Goal: Contribute content: Contribute content

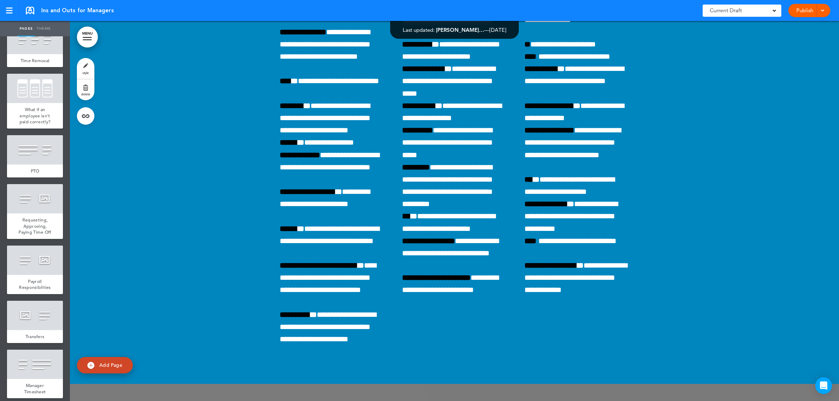
scroll to position [743, 0]
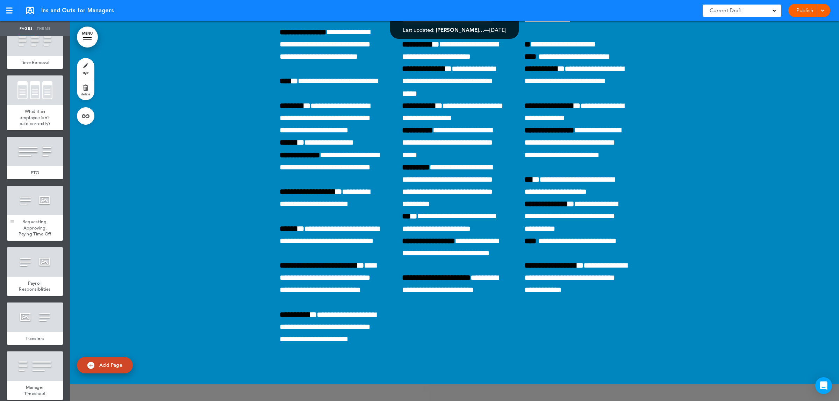
click at [37, 237] on span "Requesting, Approving, Paying Time Off" at bounding box center [35, 228] width 33 height 18
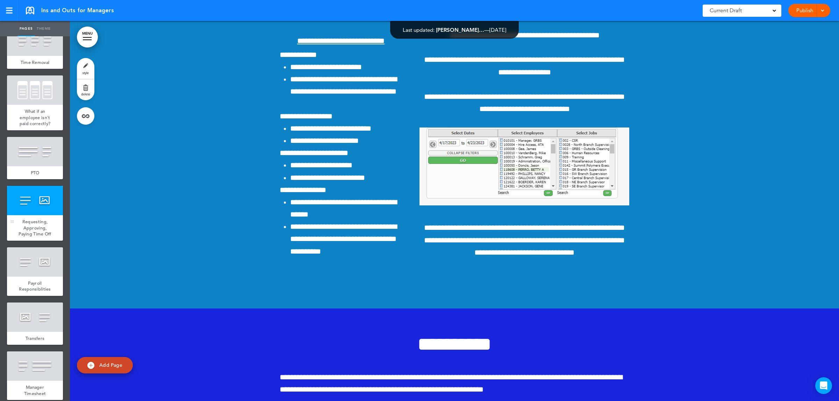
scroll to position [8617, 0]
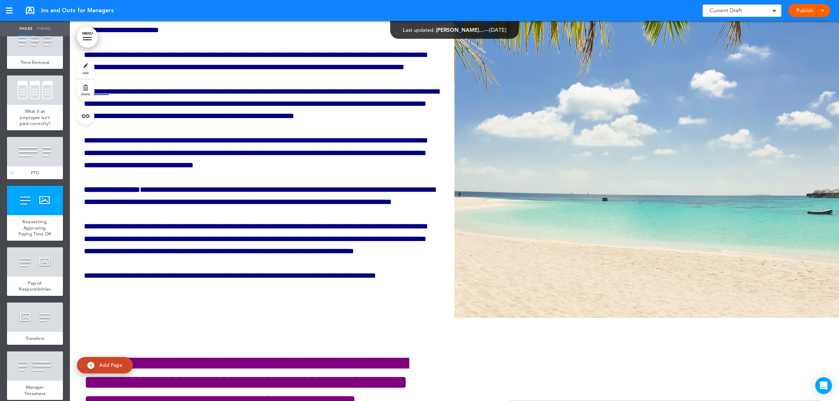
click at [39, 166] on div at bounding box center [35, 151] width 56 height 29
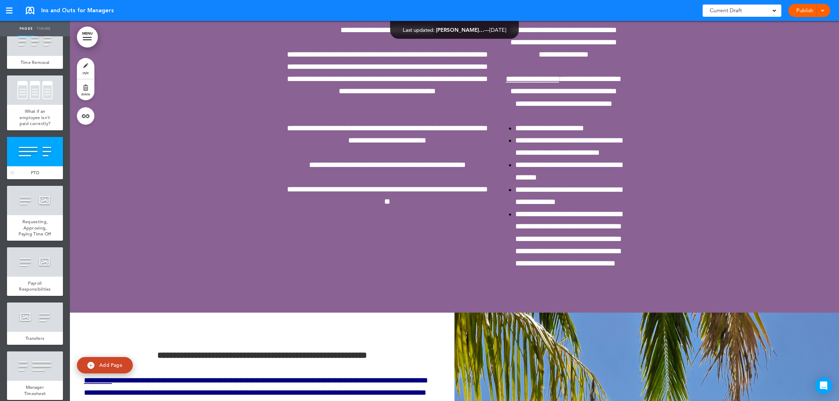
scroll to position [8236, 0]
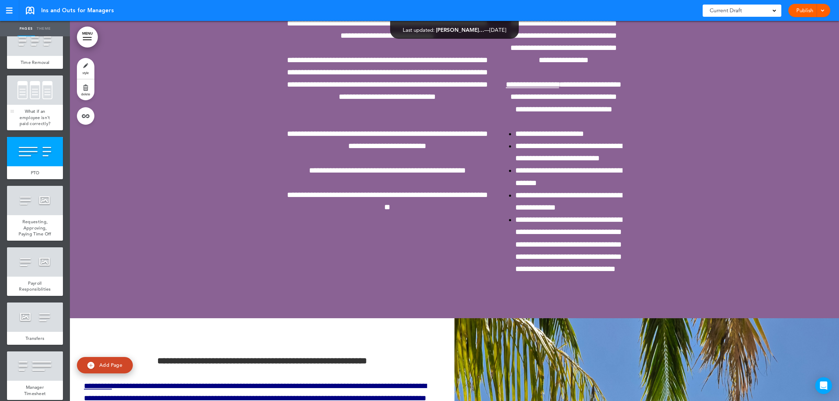
click at [32, 127] on span "What if an employee isn't paid correctly?" at bounding box center [35, 117] width 31 height 18
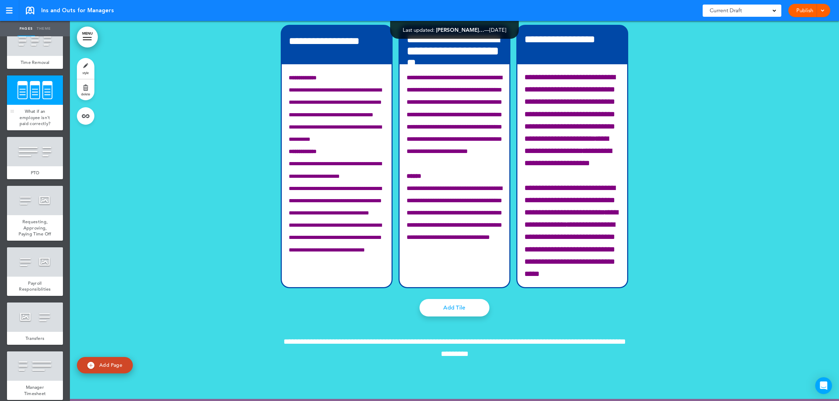
scroll to position [7762, 0]
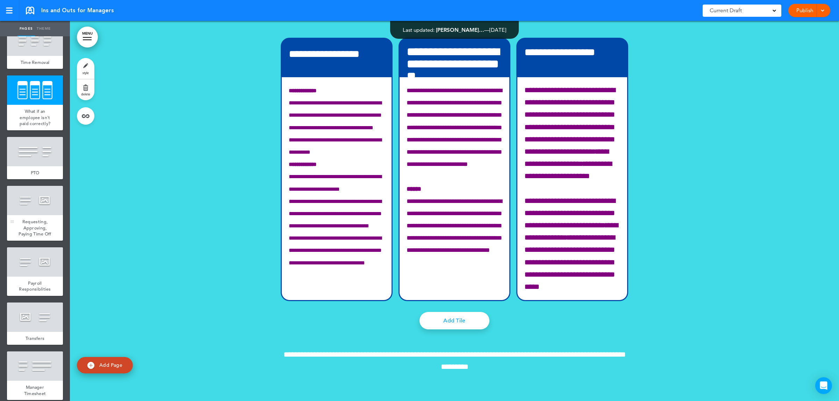
click at [39, 237] on span "Requesting, Approving, Paying Time Off" at bounding box center [35, 228] width 33 height 18
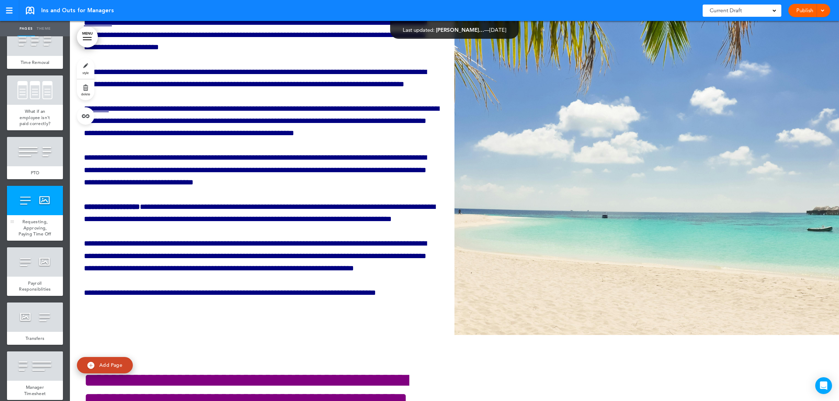
scroll to position [8617, 0]
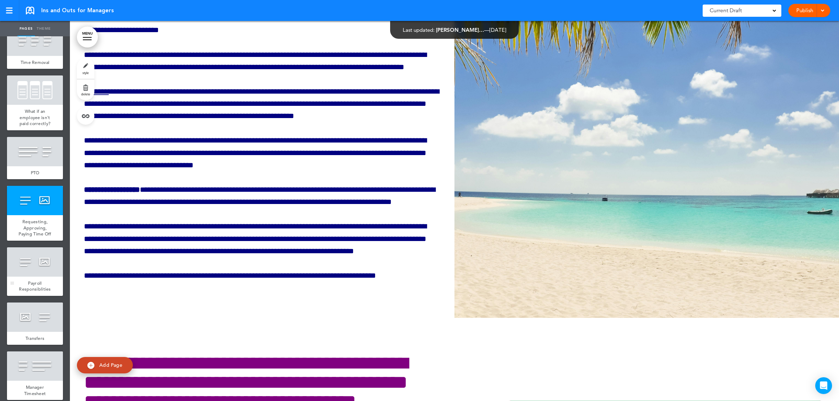
click at [29, 277] on div at bounding box center [35, 262] width 56 height 29
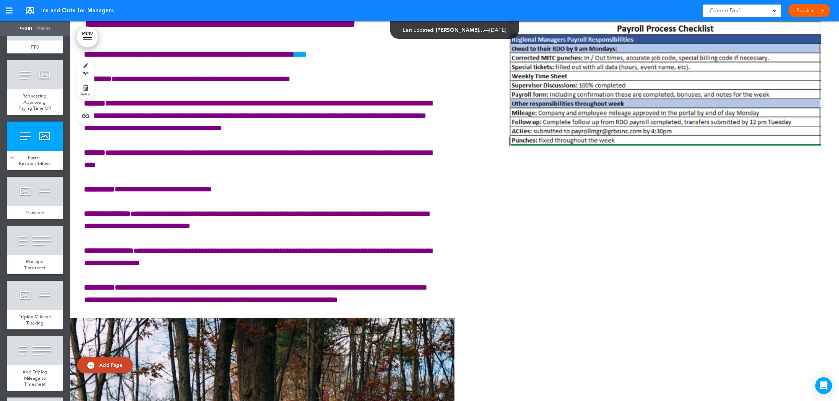
scroll to position [874, 0]
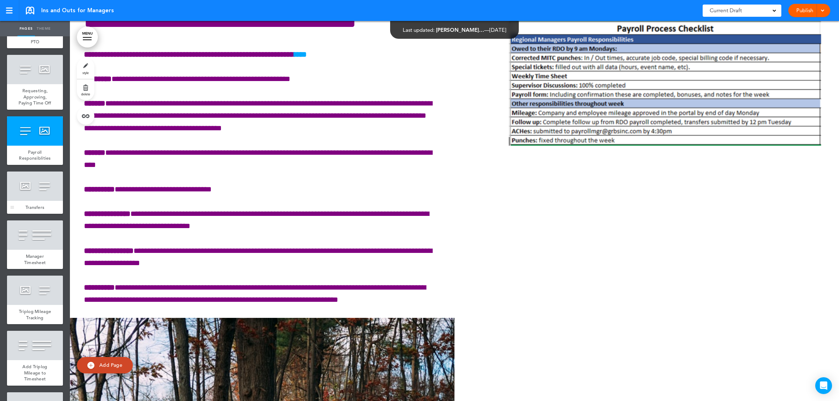
click at [28, 201] on div at bounding box center [35, 186] width 56 height 29
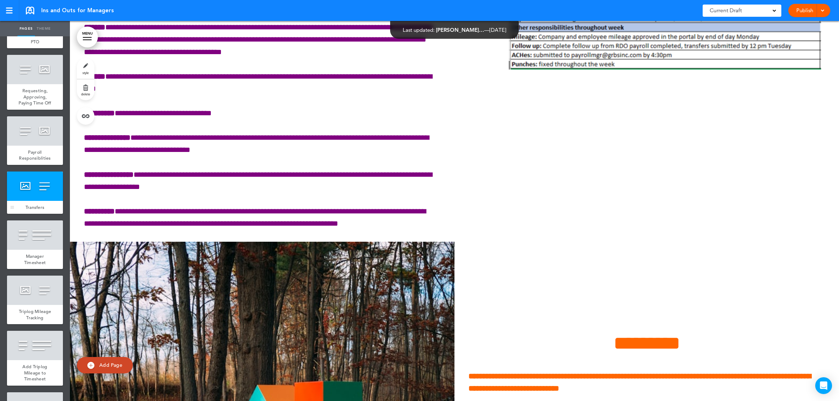
scroll to position [9378, 0]
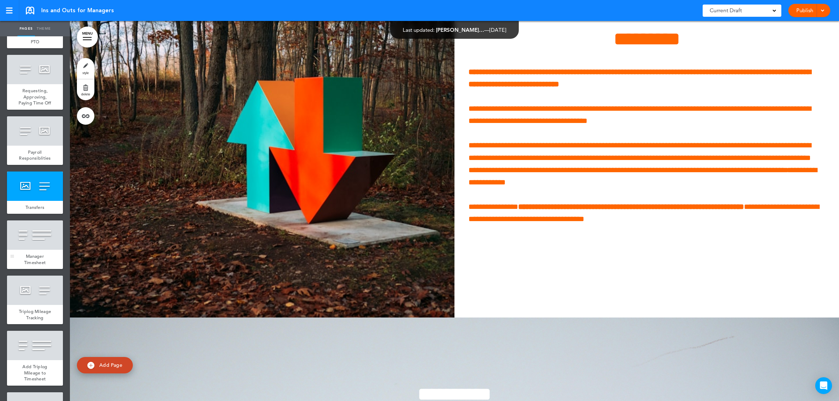
click at [34, 250] on div at bounding box center [35, 235] width 56 height 29
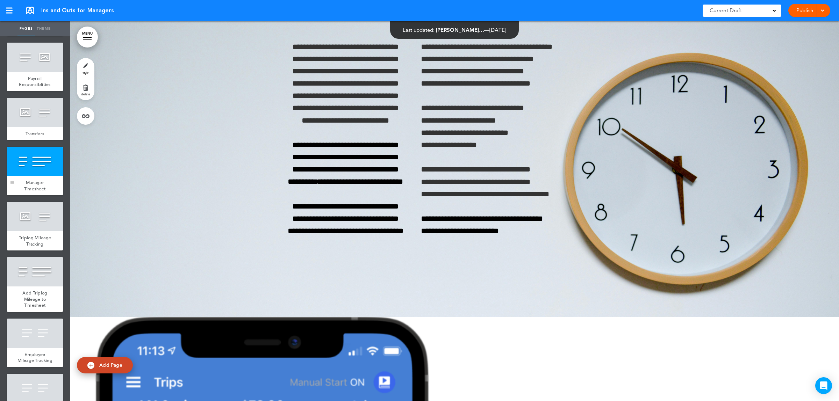
scroll to position [961, 0]
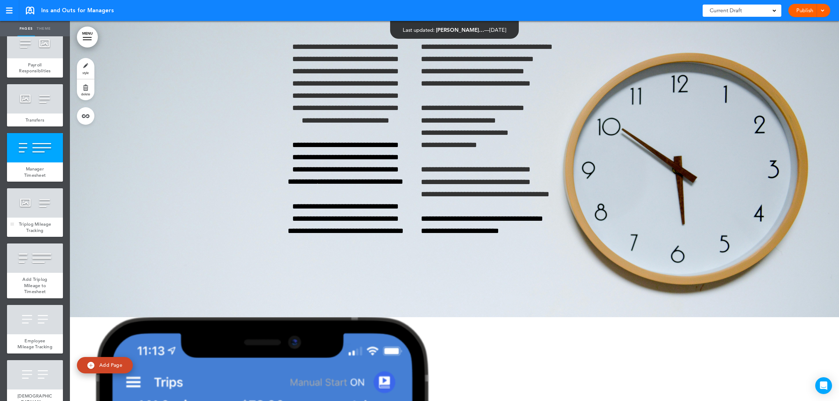
click at [35, 234] on span "Triplog Mileage Tracking" at bounding box center [35, 227] width 33 height 12
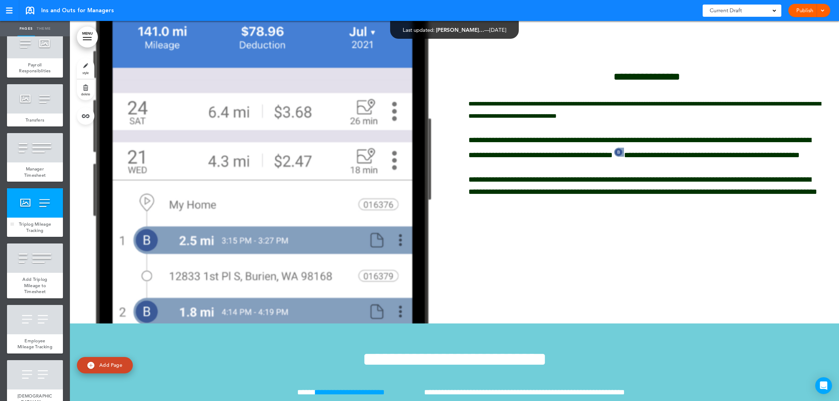
scroll to position [10140, 0]
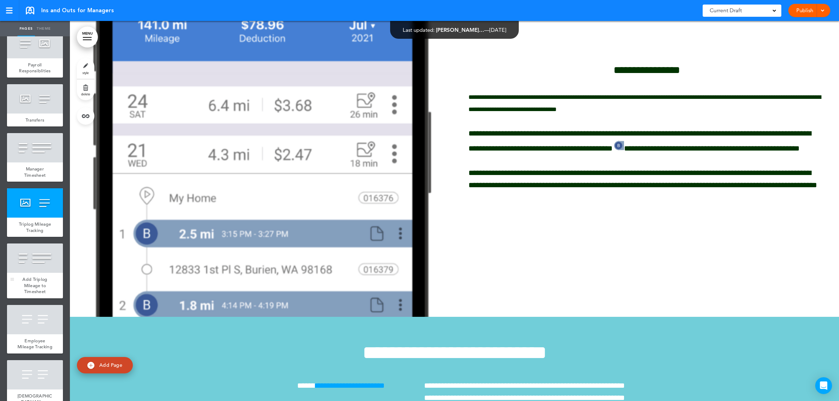
click at [35, 273] on div at bounding box center [35, 258] width 56 height 29
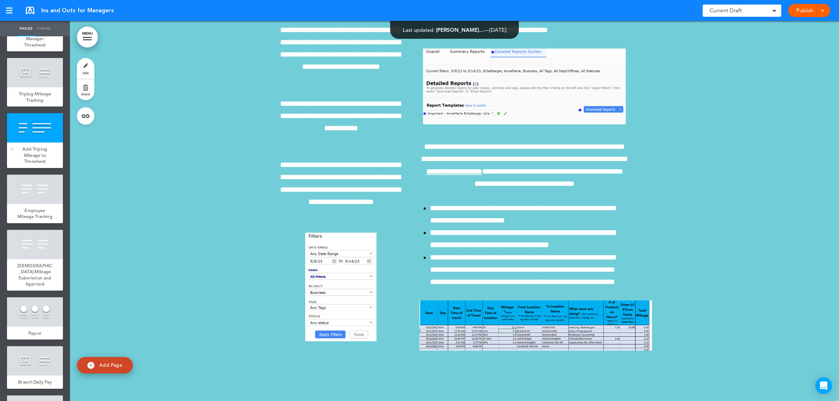
scroll to position [1092, 0]
click at [33, 219] on span "Employee Mileage Tracking" at bounding box center [34, 213] width 35 height 12
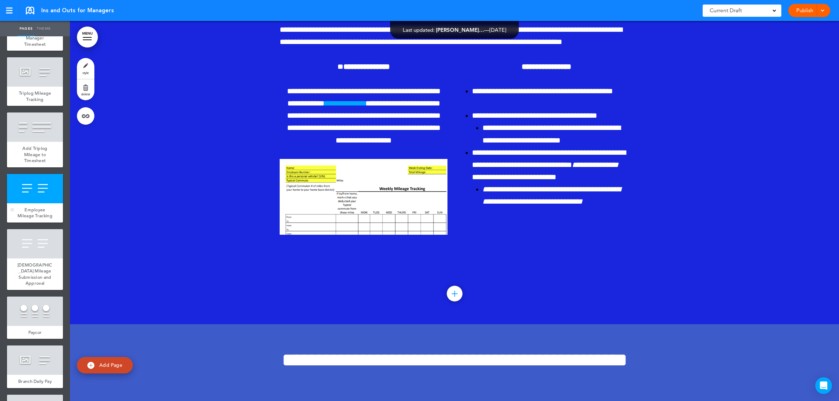
scroll to position [11000, 0]
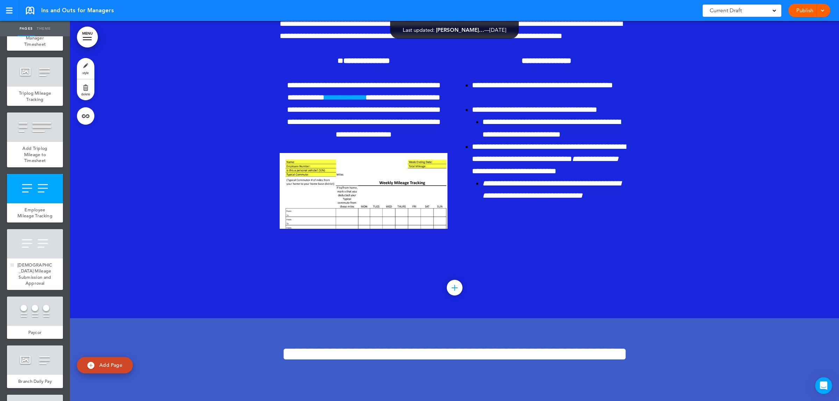
click at [36, 259] on div at bounding box center [35, 243] width 56 height 29
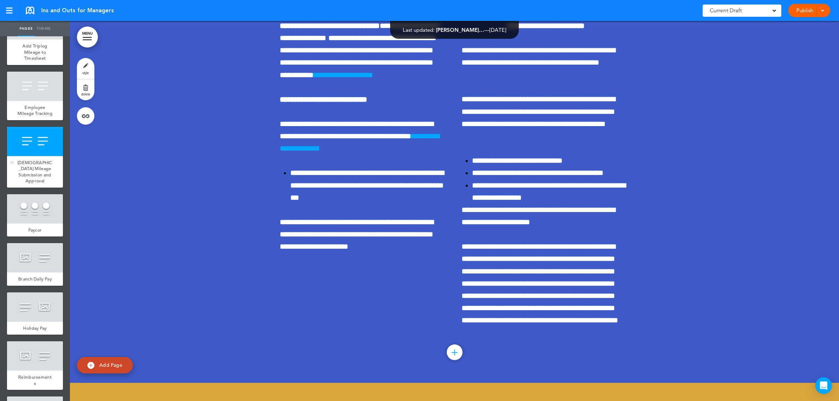
scroll to position [1224, 0]
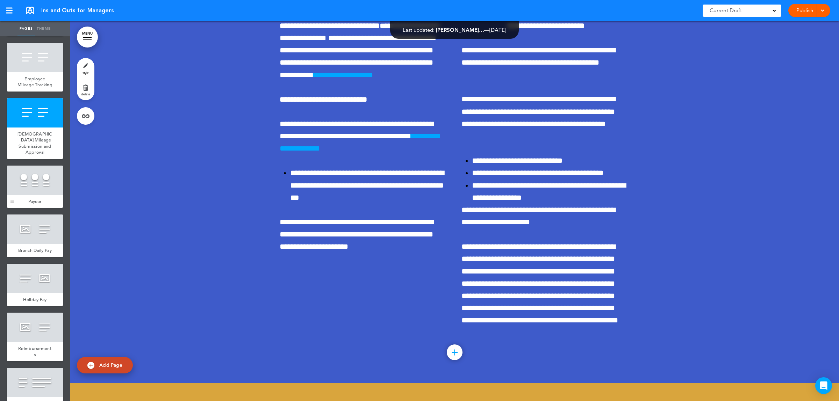
click at [38, 208] on div "Paycor" at bounding box center [35, 201] width 56 height 13
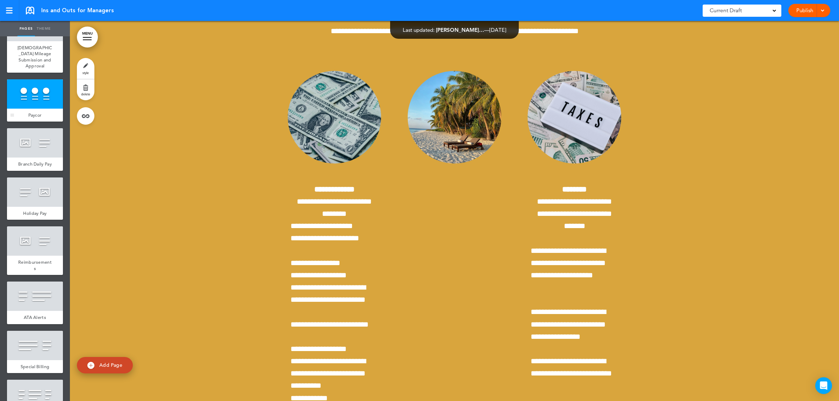
scroll to position [1311, 0]
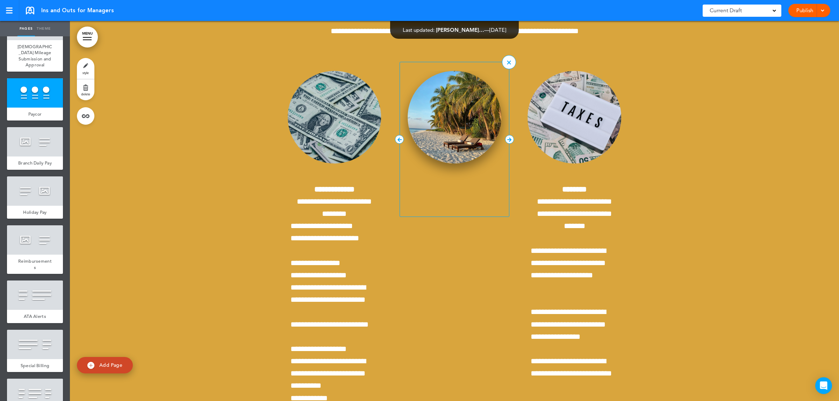
click at [451, 164] on img at bounding box center [455, 117] width 94 height 93
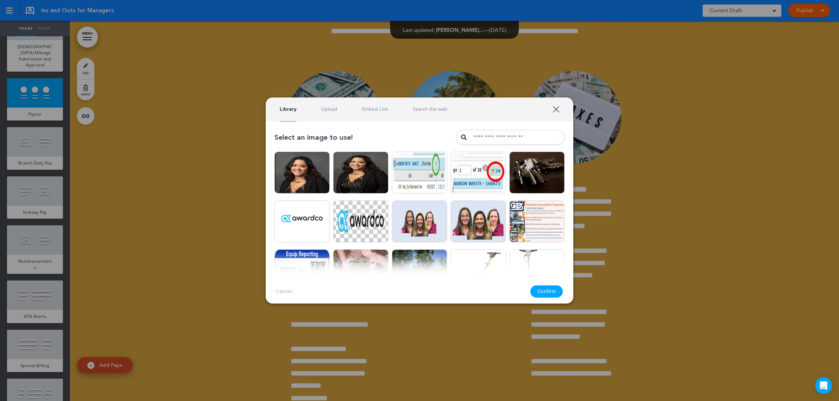
click at [559, 107] on link "XXX" at bounding box center [556, 109] width 7 height 7
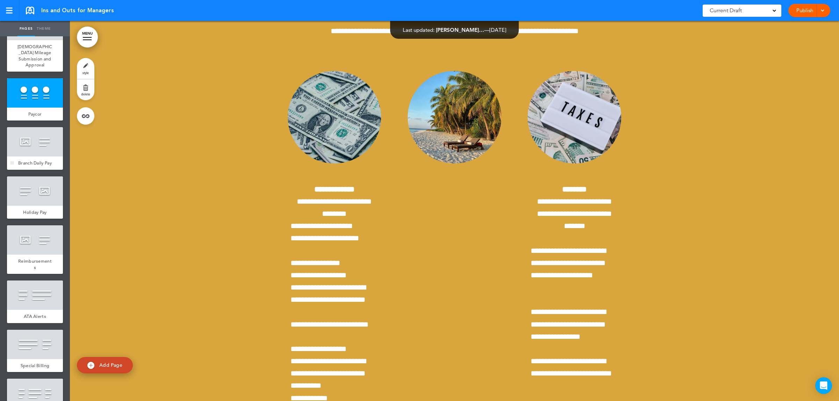
click at [19, 170] on div "Branch Daily Pay" at bounding box center [35, 163] width 56 height 13
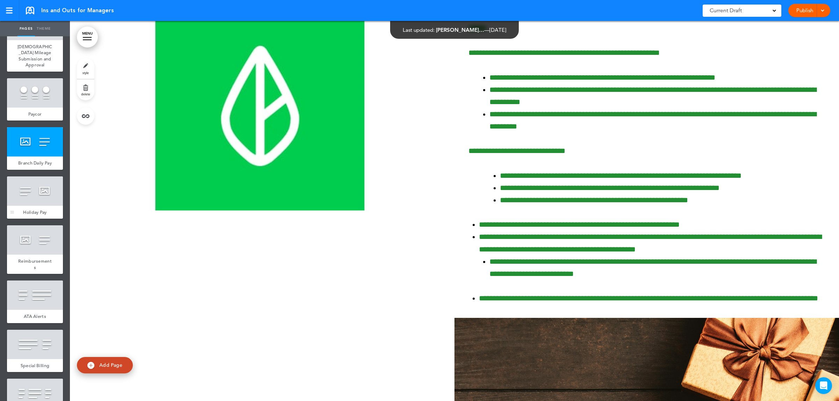
click at [23, 206] on div at bounding box center [35, 191] width 56 height 29
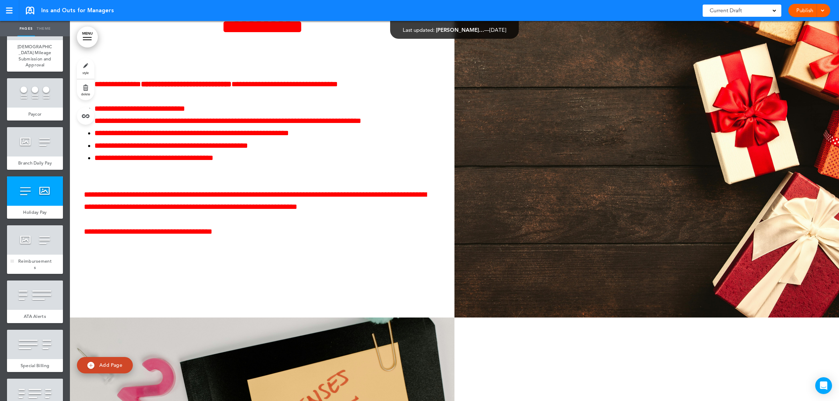
click at [34, 255] on div at bounding box center [35, 239] width 56 height 29
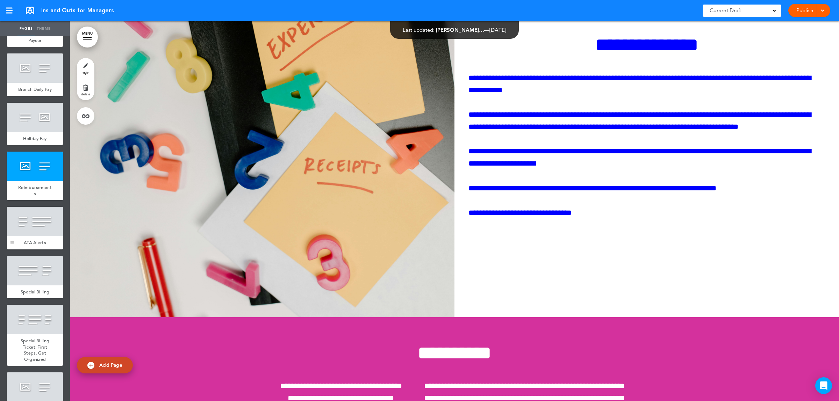
scroll to position [1398, 0]
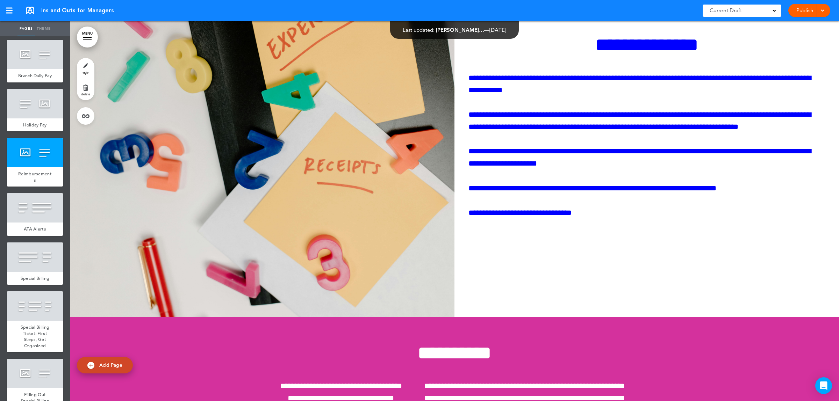
click at [39, 223] on div at bounding box center [35, 207] width 56 height 29
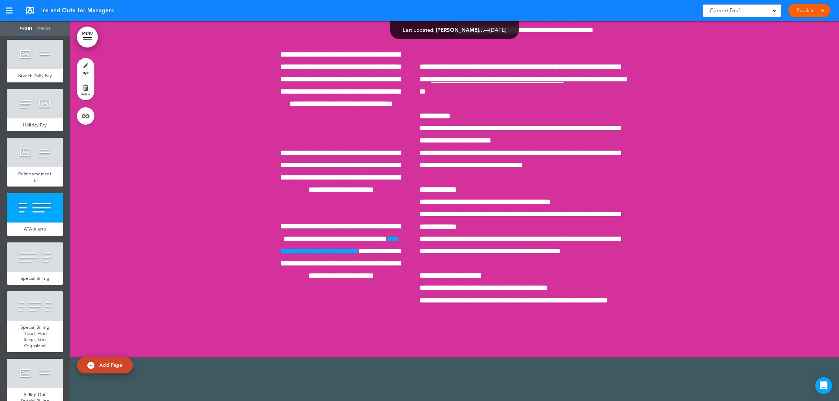
scroll to position [1442, 0]
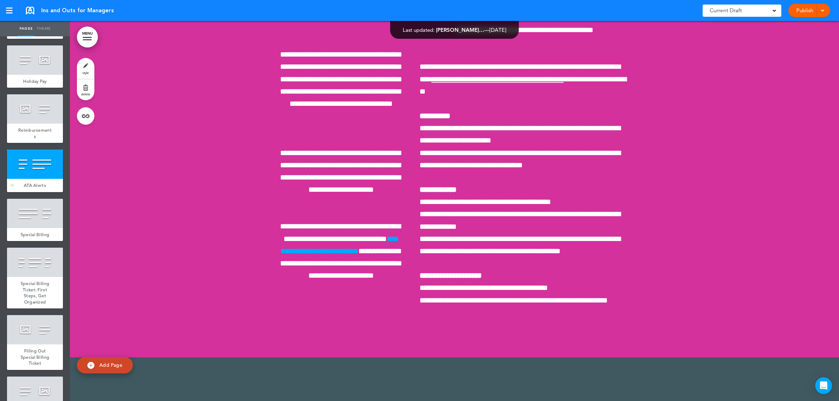
click at [39, 228] on div at bounding box center [35, 213] width 56 height 29
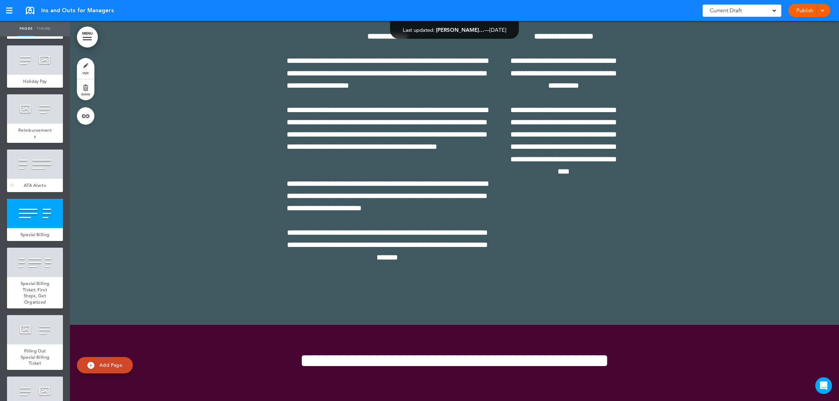
scroll to position [14002, 0]
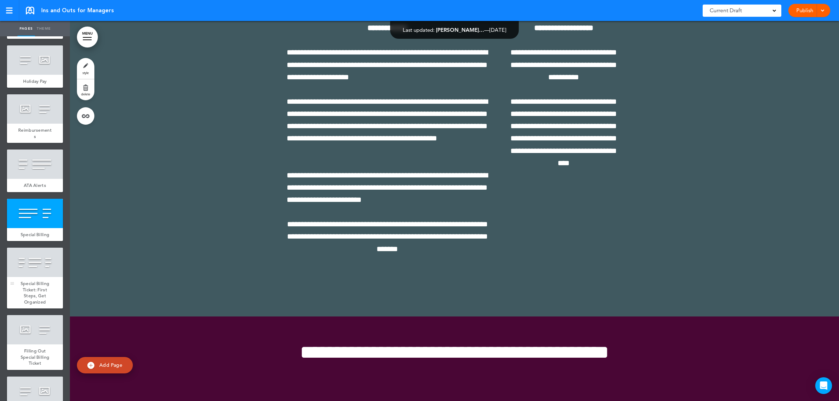
click at [30, 277] on div at bounding box center [35, 262] width 56 height 29
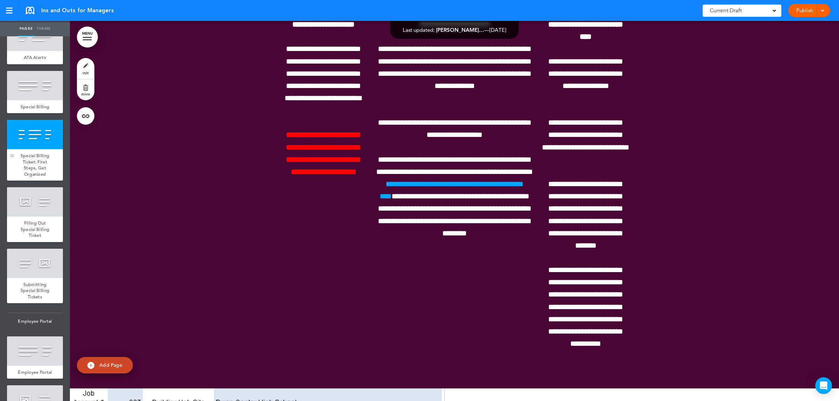
scroll to position [1573, 0]
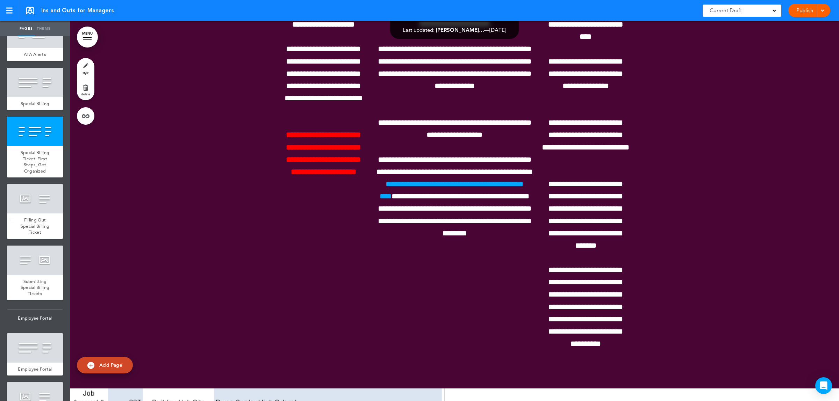
click at [25, 235] on span "Filling Out Special Billing Ticket" at bounding box center [35, 226] width 29 height 18
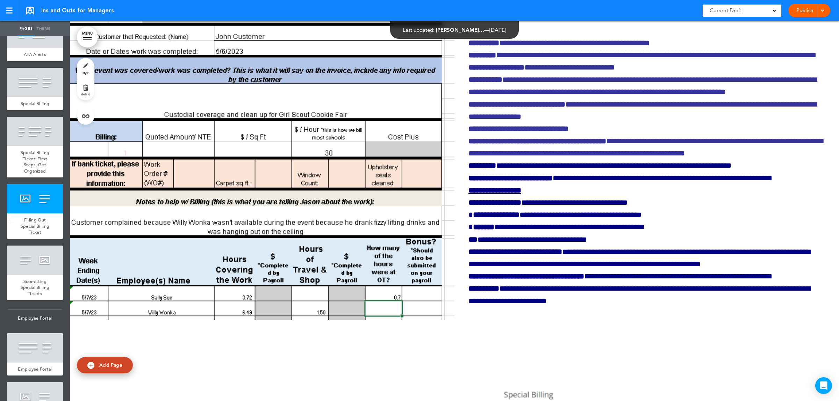
scroll to position [14835, 0]
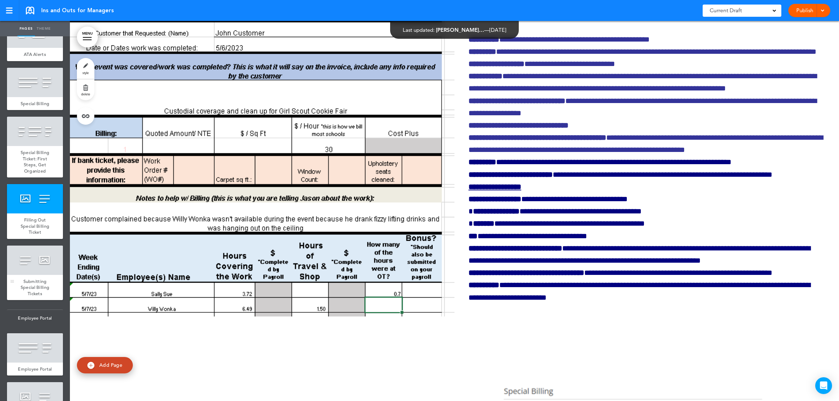
click at [37, 275] on div at bounding box center [35, 260] width 56 height 29
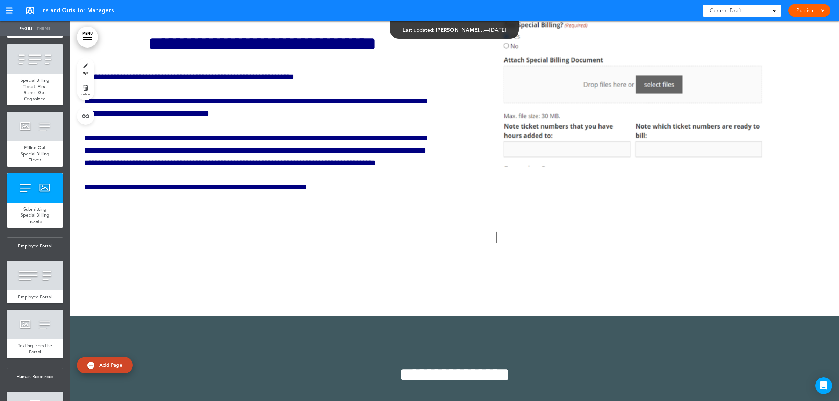
scroll to position [1661, 0]
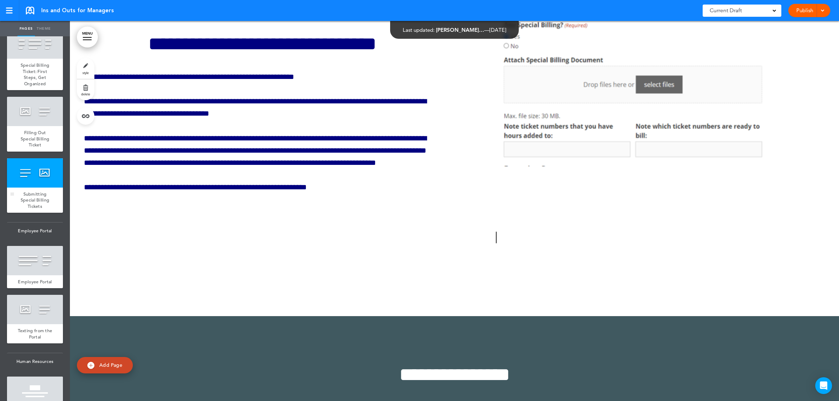
click at [37, 275] on div at bounding box center [35, 260] width 56 height 29
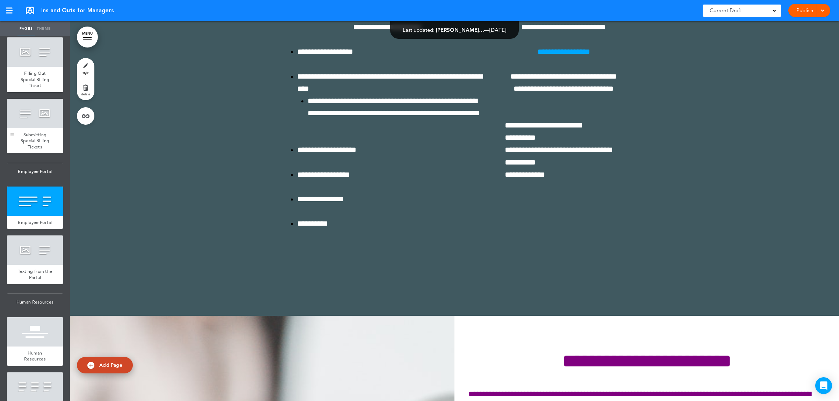
scroll to position [1748, 0]
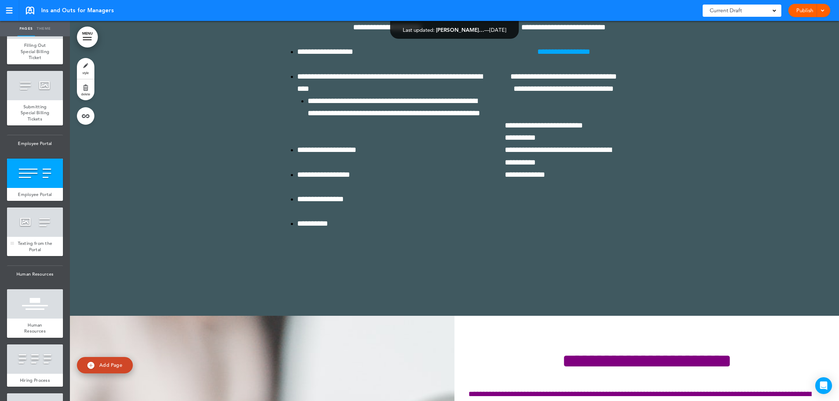
click at [38, 256] on div "Texting from the Portal" at bounding box center [35, 246] width 56 height 19
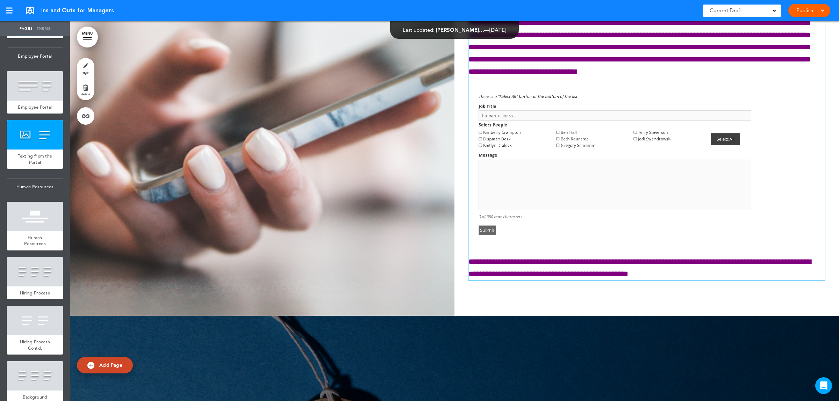
scroll to position [176, 0]
click at [14, 251] on div at bounding box center [12, 226] width 10 height 49
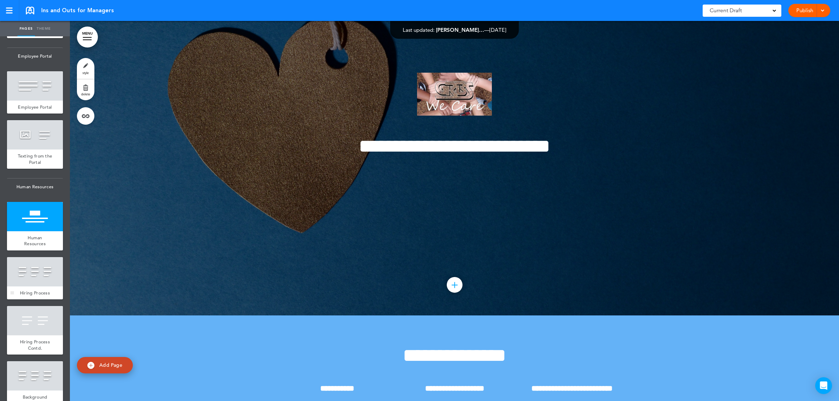
click at [29, 287] on div at bounding box center [35, 271] width 56 height 29
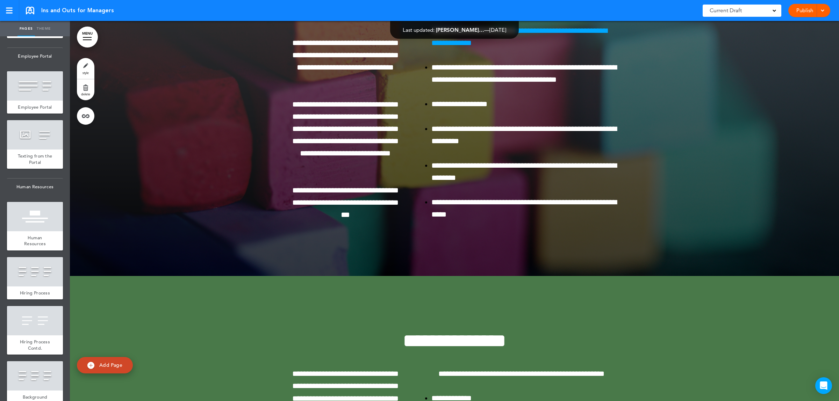
scroll to position [17918, 0]
click at [589, 47] on link "**********" at bounding box center [519, 37] width 176 height 20
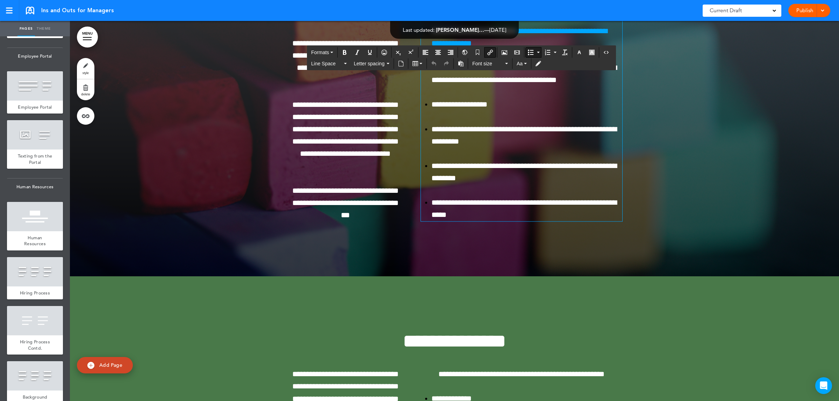
click at [589, 47] on link "**********" at bounding box center [519, 37] width 176 height 20
click at [493, 50] on icon "Insert/edit airmason link" at bounding box center [490, 53] width 6 height 6
type input "**********"
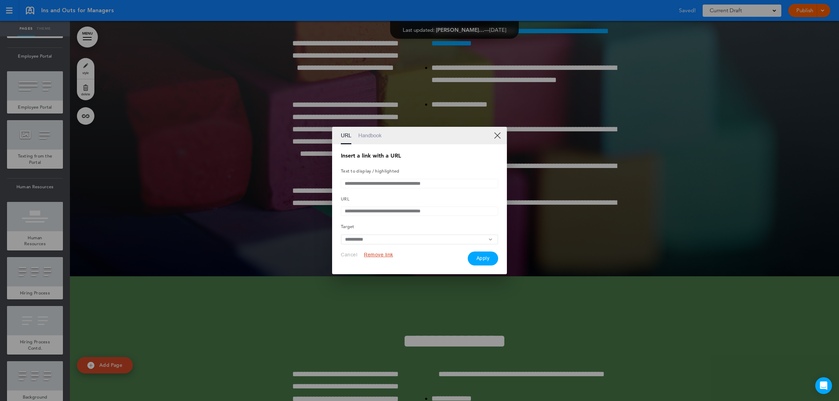
drag, startPoint x: 478, startPoint y: 212, endPoint x: 299, endPoint y: 210, distance: 179.3
click at [299, 210] on div "**********" at bounding box center [419, 200] width 839 height 401
click at [499, 132] on link "XX" at bounding box center [497, 135] width 7 height 7
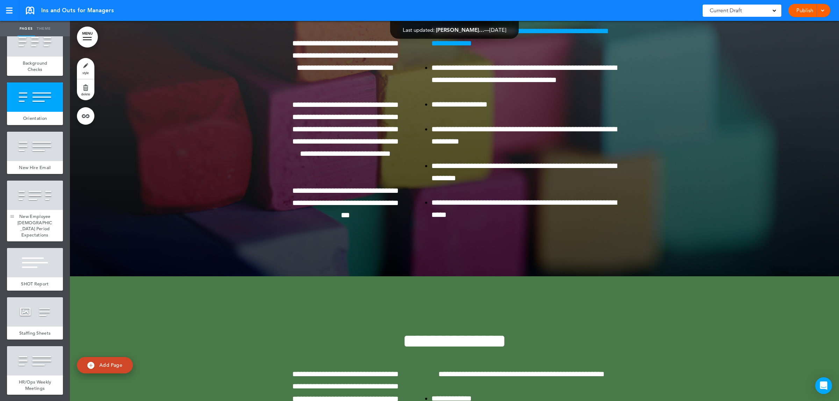
scroll to position [2185, 0]
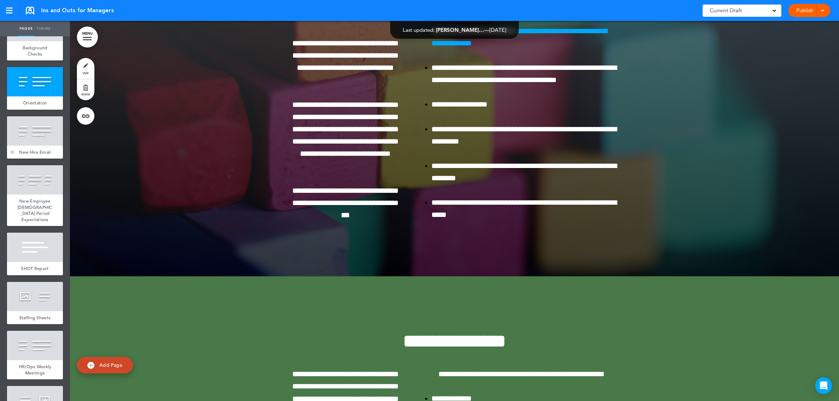
click at [8, 159] on div at bounding box center [12, 137] width 10 height 43
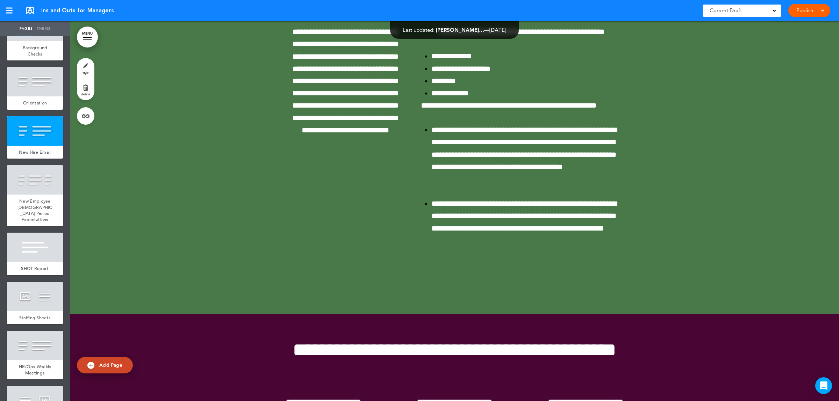
click at [40, 223] on span "New Employee [DEMOGRAPHIC_DATA] Period Expectations" at bounding box center [34, 210] width 35 height 24
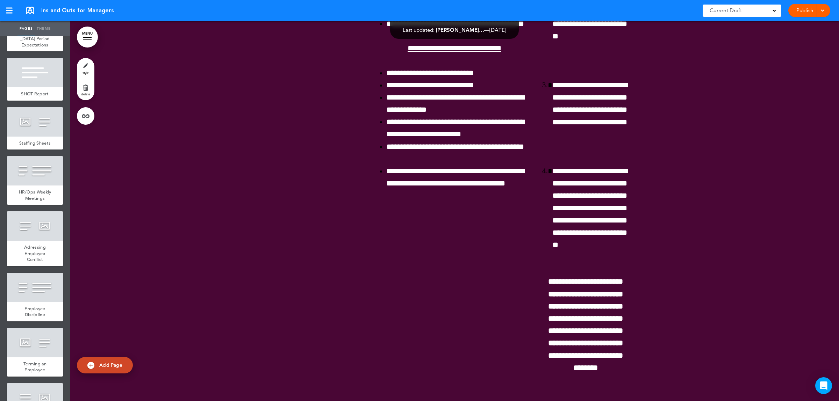
scroll to position [18947, 0]
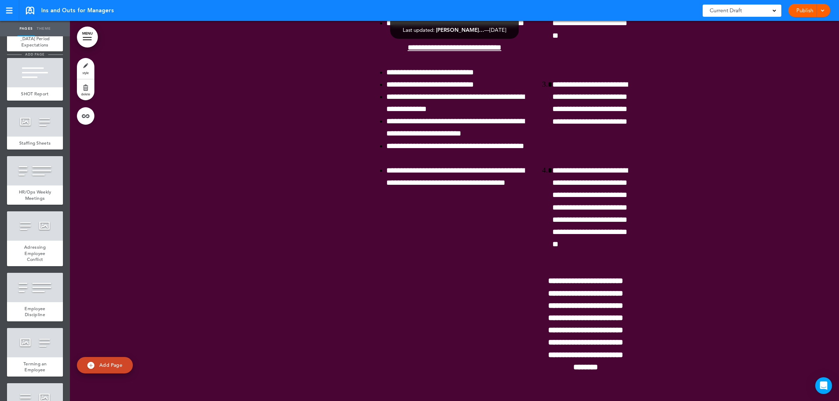
click at [28, 57] on span "add page" at bounding box center [35, 54] width 26 height 5
type input "********"
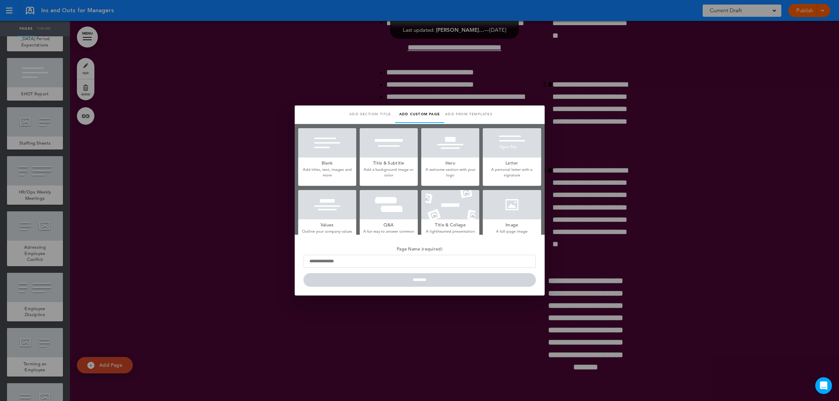
click at [29, 176] on div at bounding box center [419, 200] width 839 height 401
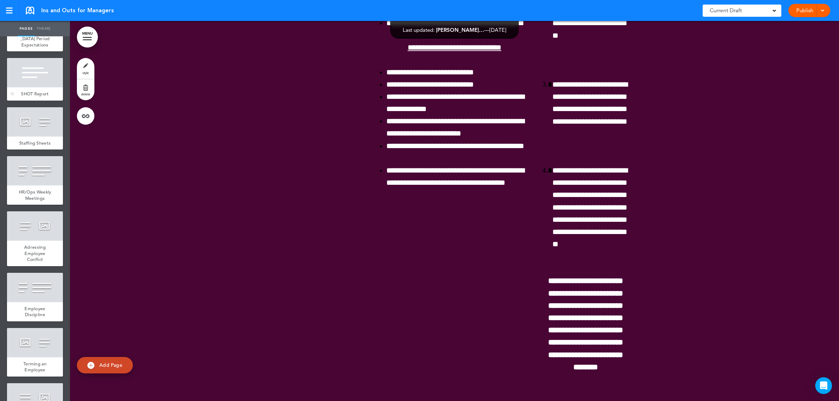
click at [29, 87] on div at bounding box center [35, 72] width 56 height 29
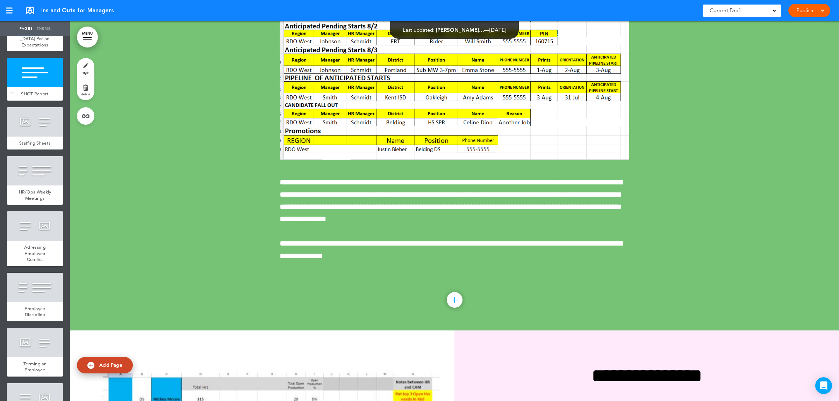
scroll to position [19450, 0]
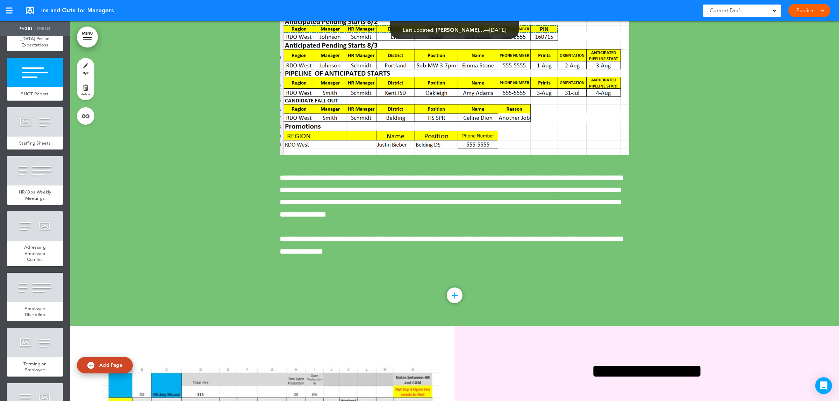
click at [33, 137] on div at bounding box center [35, 121] width 56 height 29
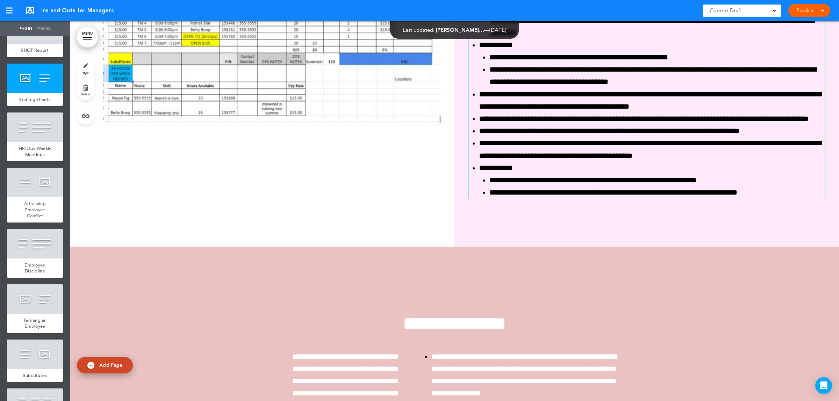
scroll to position [108, 0]
click at [26, 158] on span "HR/Ops Weekly Meetings" at bounding box center [35, 151] width 33 height 12
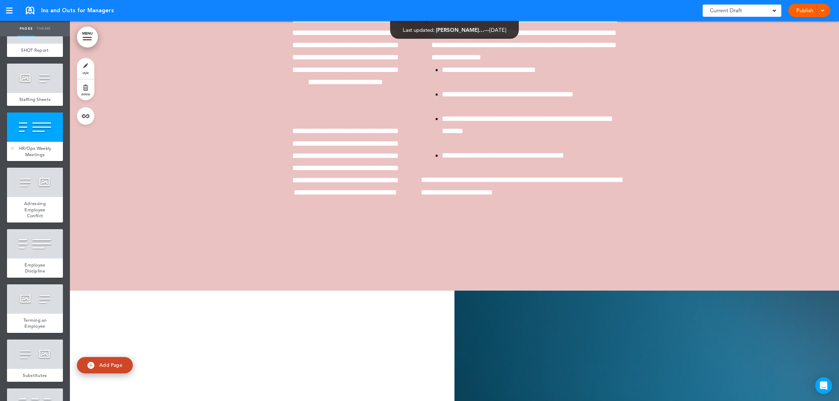
scroll to position [20247, 0]
click at [38, 197] on div at bounding box center [35, 182] width 56 height 29
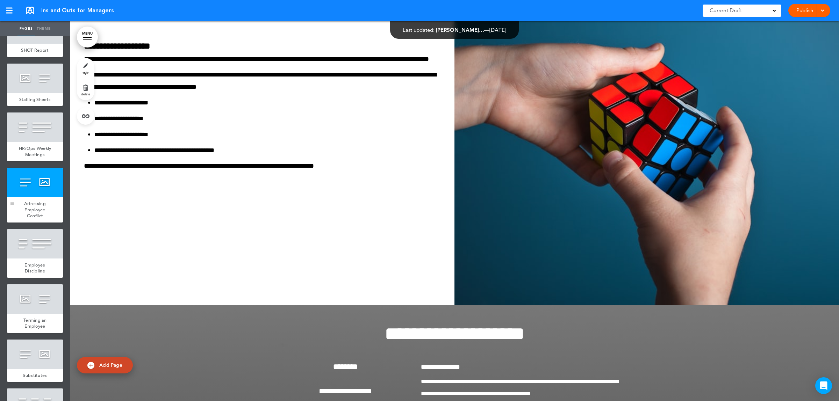
scroll to position [20627, 0]
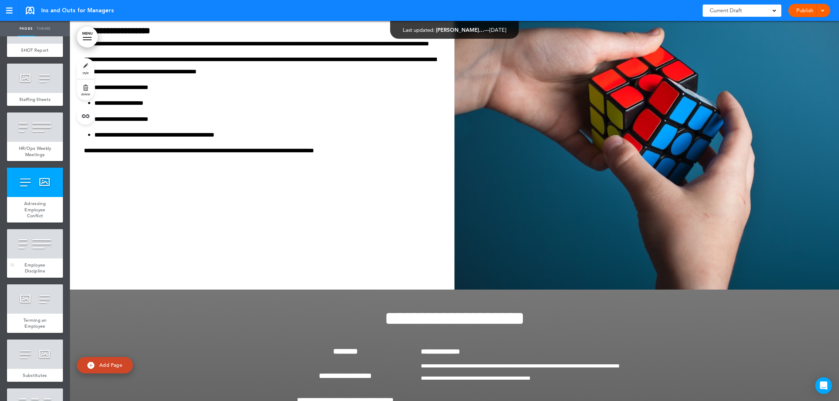
click at [37, 259] on div at bounding box center [35, 243] width 56 height 29
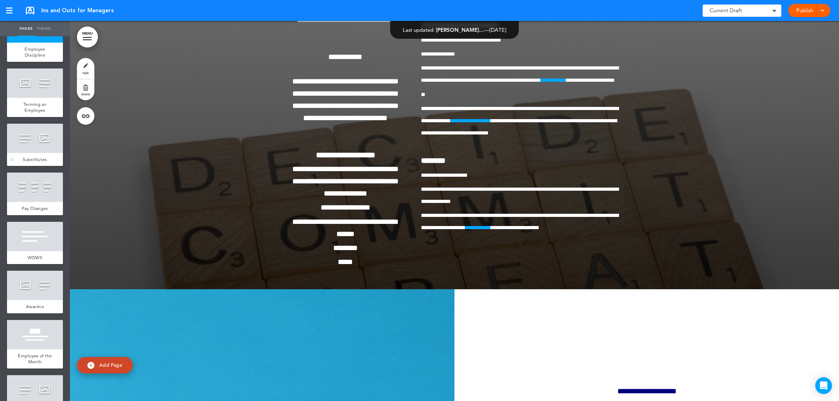
scroll to position [2622, 0]
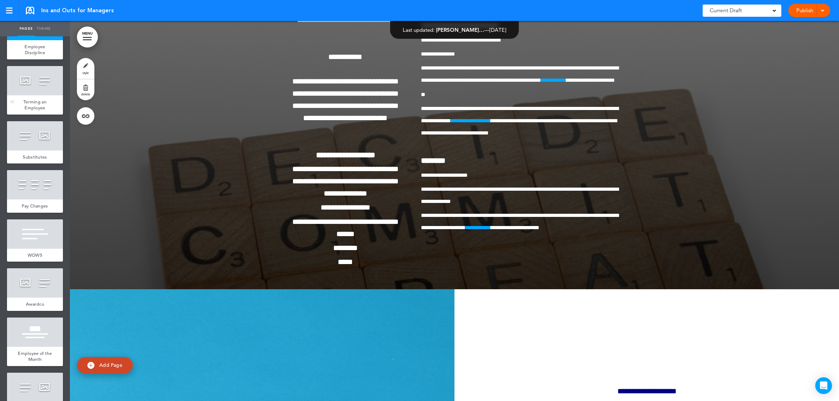
click at [34, 95] on div at bounding box center [35, 80] width 56 height 29
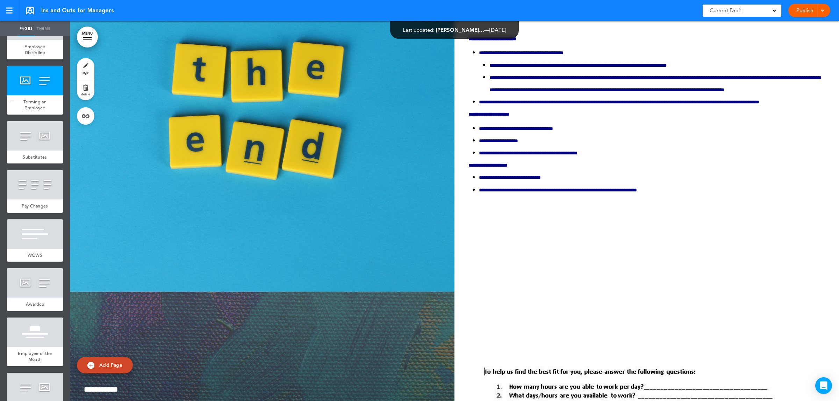
scroll to position [21388, 0]
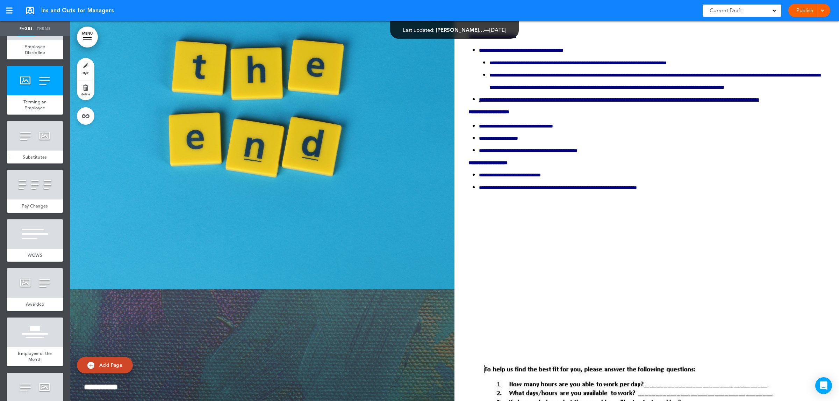
click at [30, 151] on div at bounding box center [35, 135] width 56 height 29
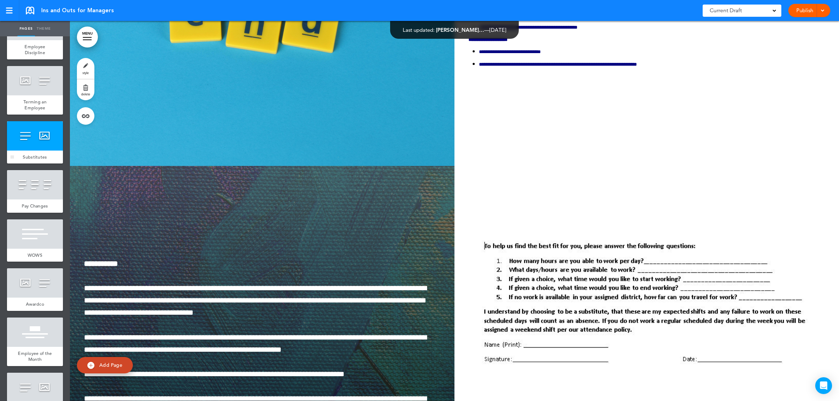
scroll to position [21769, 0]
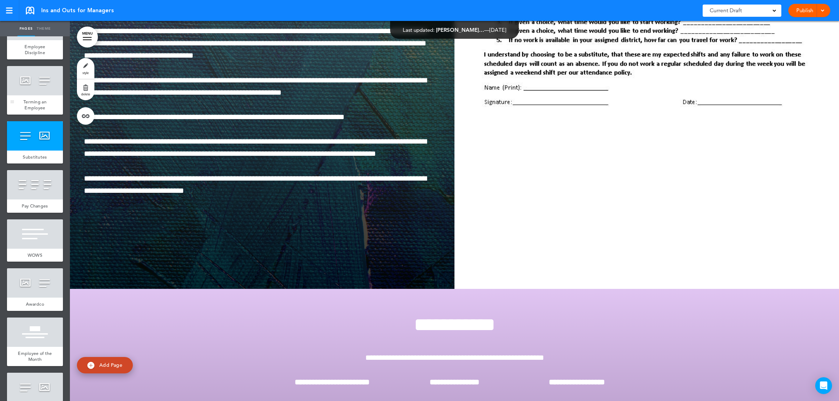
click at [26, 95] on div at bounding box center [35, 80] width 56 height 29
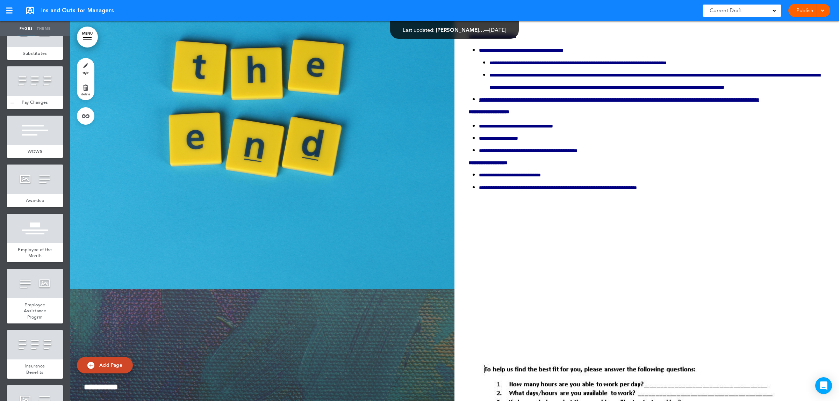
scroll to position [2797, 0]
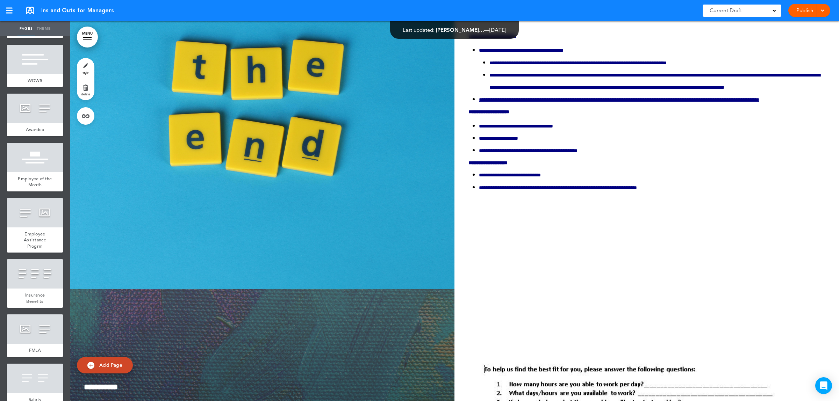
click at [42, 25] on div at bounding box center [35, 9] width 56 height 29
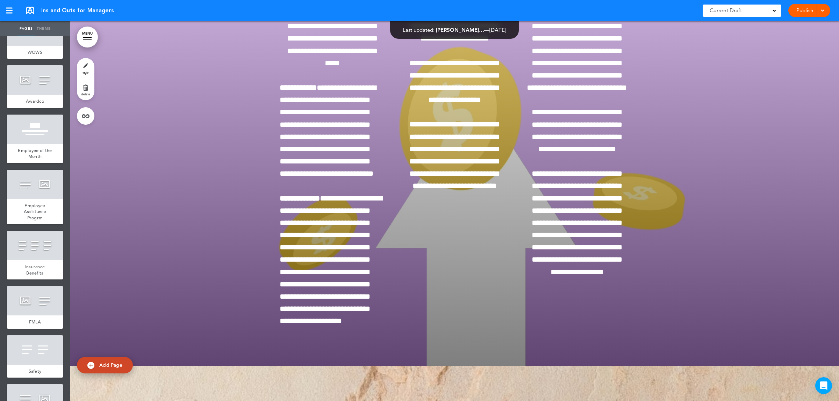
scroll to position [2840, 0]
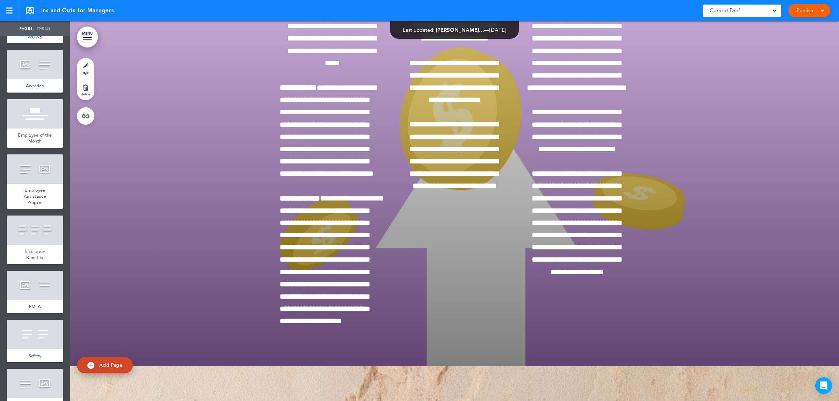
click at [35, 44] on div "WOWS" at bounding box center [35, 36] width 56 height 13
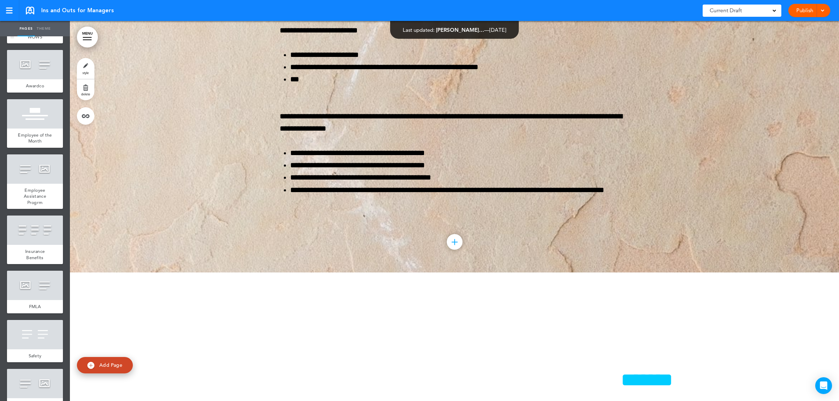
scroll to position [22632, 0]
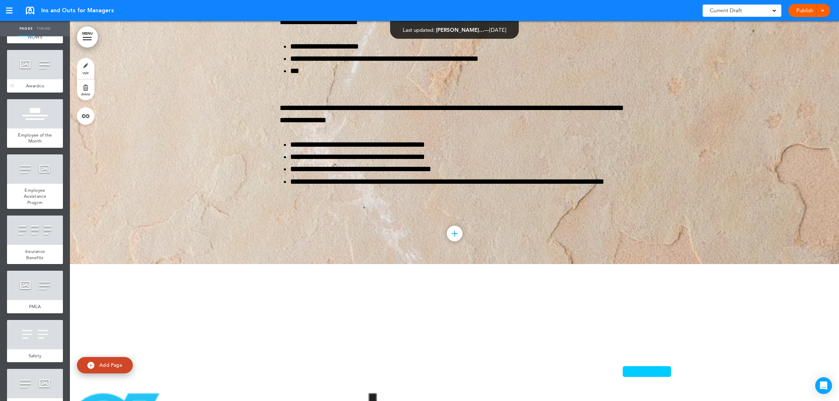
click at [34, 79] on div at bounding box center [35, 64] width 56 height 29
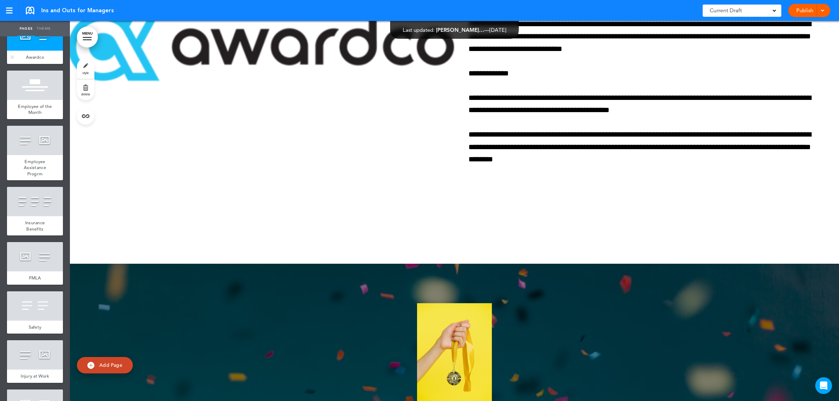
scroll to position [2884, 0]
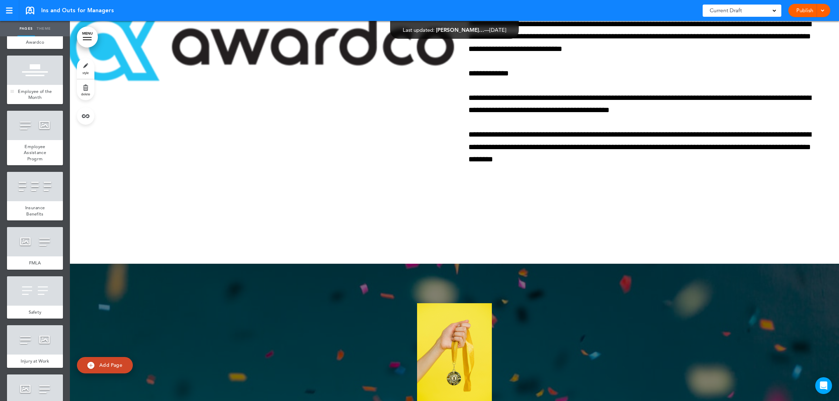
click at [34, 85] on div at bounding box center [35, 70] width 56 height 29
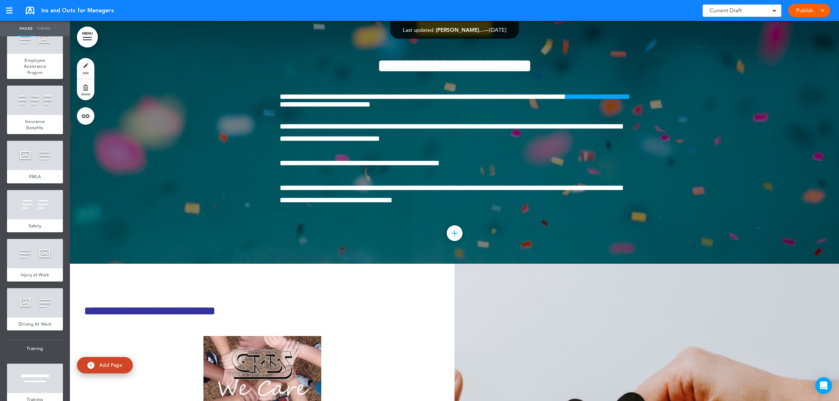
scroll to position [2971, 0]
click at [34, 74] on span "Employee Assistance Progrm" at bounding box center [35, 65] width 22 height 18
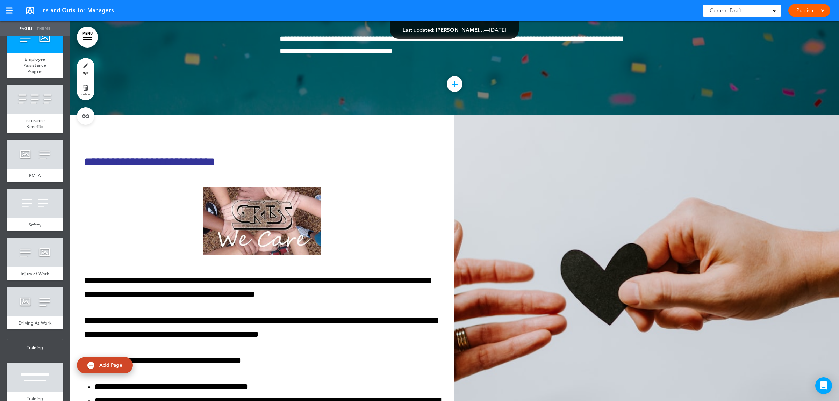
scroll to position [23774, 0]
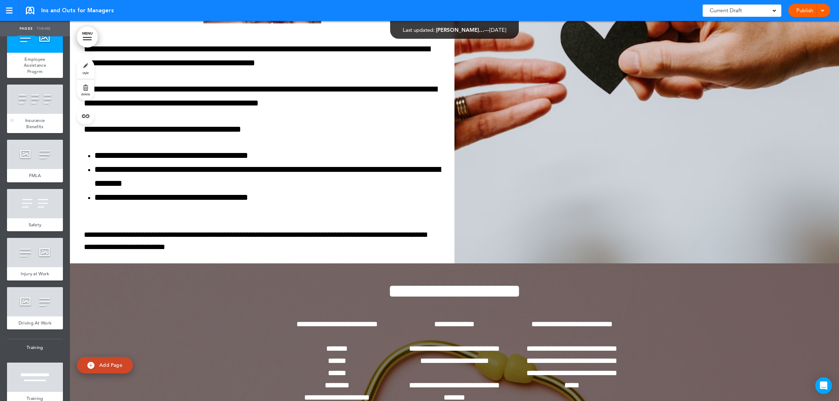
click at [32, 114] on div at bounding box center [35, 99] width 56 height 29
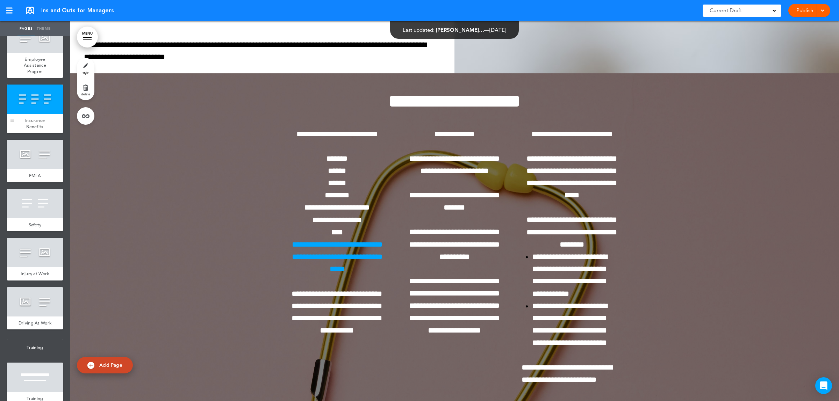
scroll to position [24155, 0]
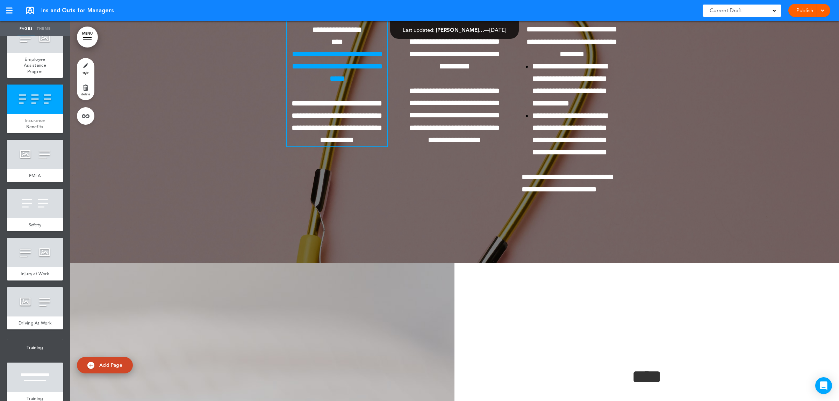
click at [351, 85] on p "**********" at bounding box center [337, 66] width 101 height 37
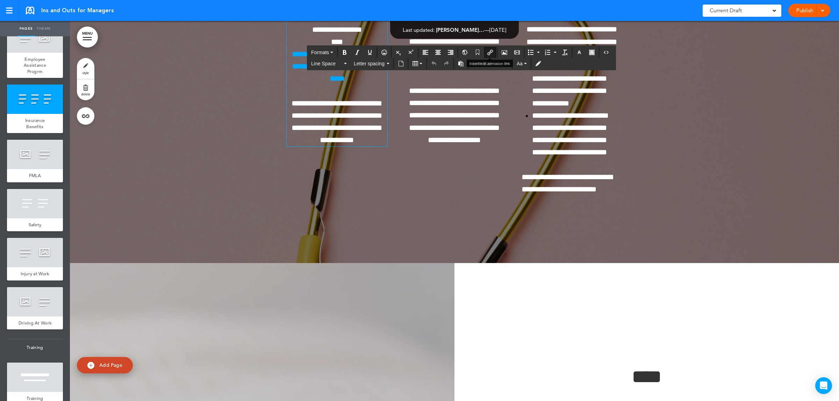
click at [489, 48] on button "Insert/edit airmason link" at bounding box center [490, 53] width 11 height 10
type input "**********"
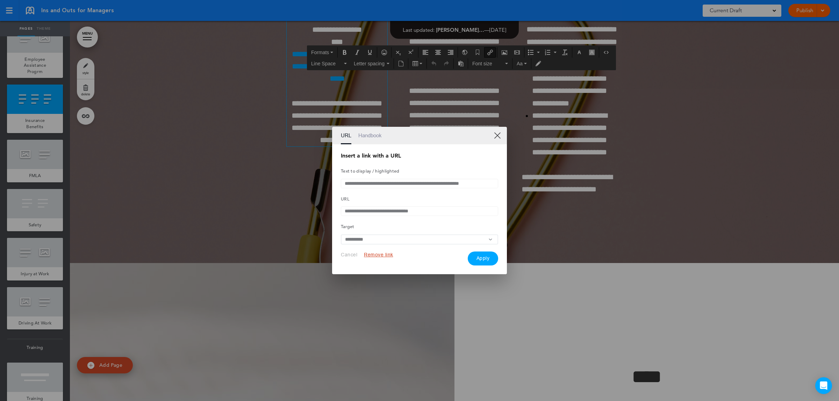
click at [500, 132] on link "XX" at bounding box center [497, 135] width 7 height 7
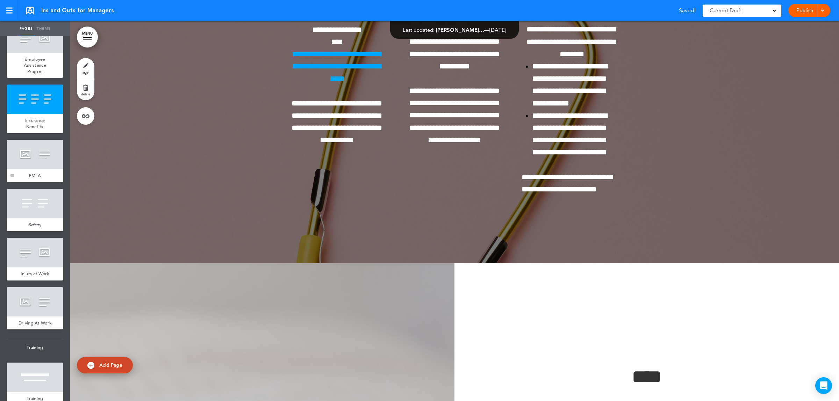
click at [24, 182] on div "FMLA" at bounding box center [35, 175] width 56 height 13
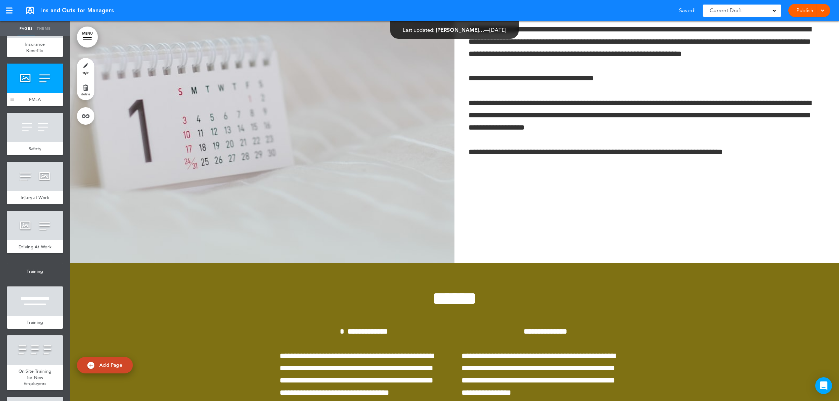
scroll to position [3059, 0]
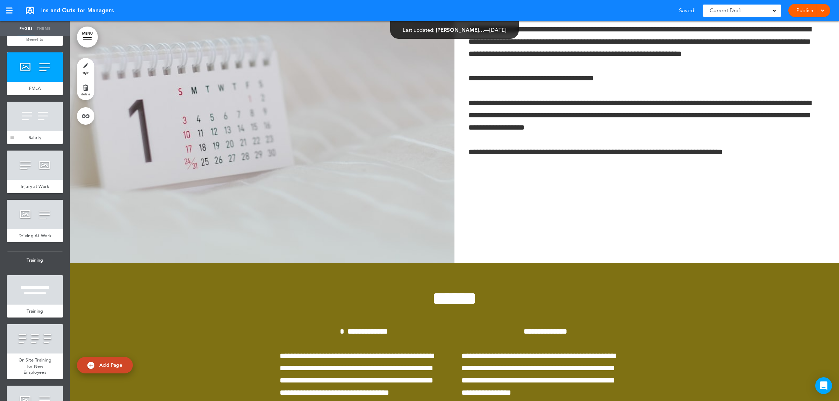
click at [31, 131] on div at bounding box center [35, 116] width 56 height 29
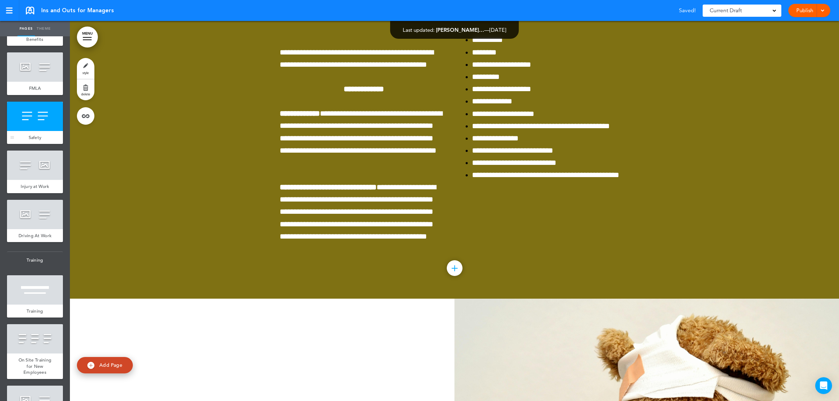
scroll to position [24916, 0]
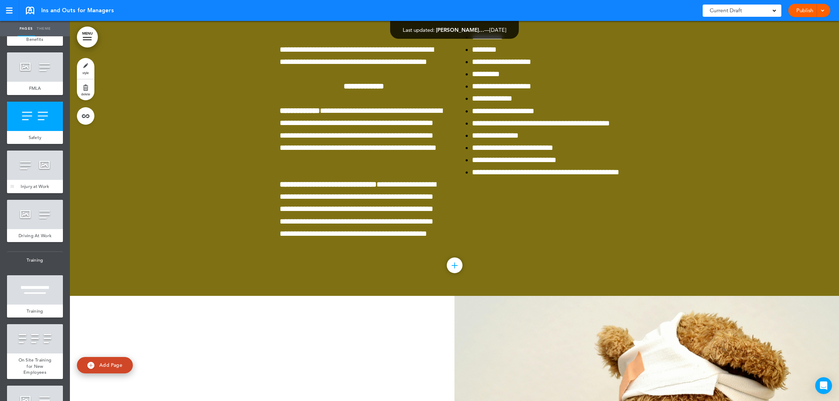
click at [30, 180] on div at bounding box center [35, 165] width 56 height 29
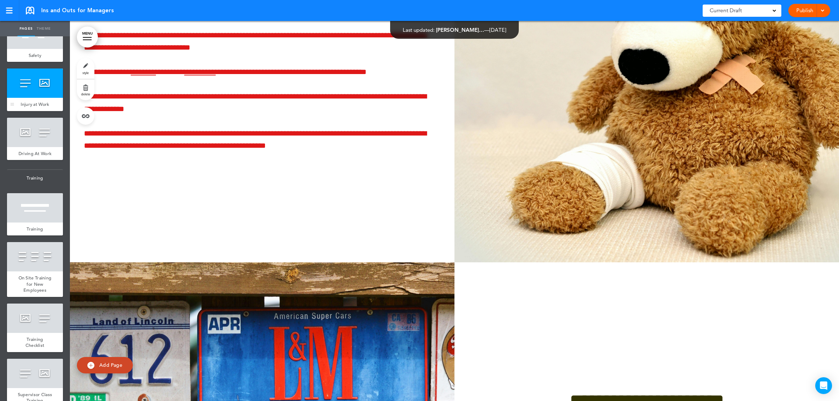
scroll to position [3146, 0]
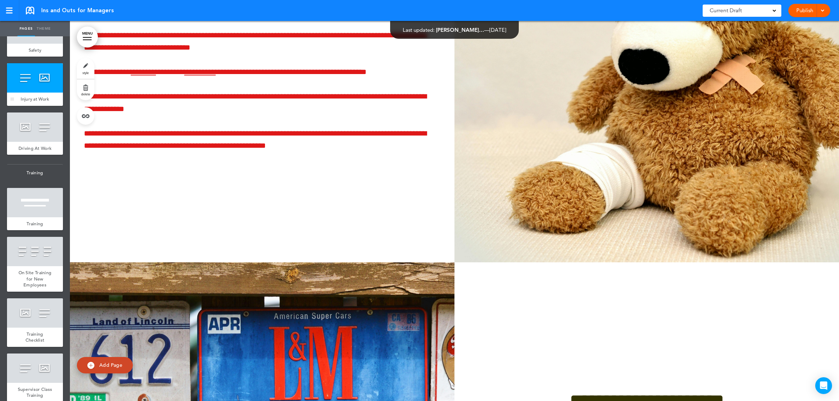
click at [30, 151] on span "Driving At Work" at bounding box center [35, 148] width 33 height 6
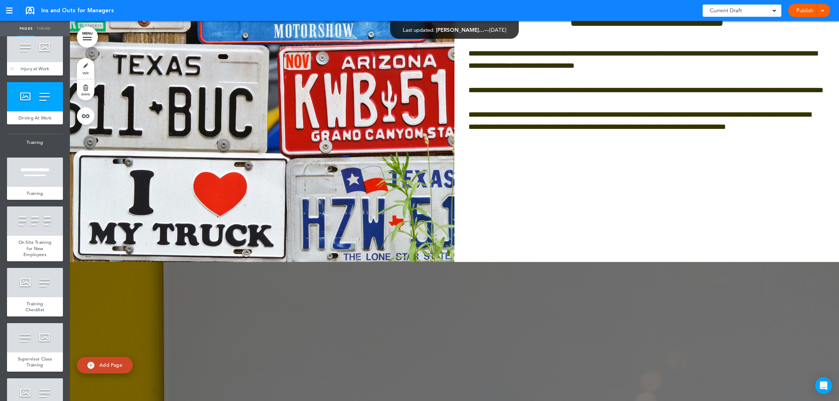
scroll to position [3190, 0]
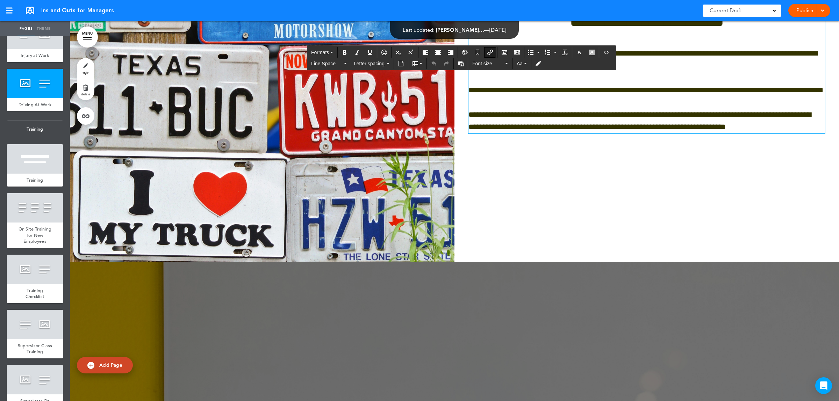
click at [529, 94] on span "**********" at bounding box center [645, 90] width 355 height 8
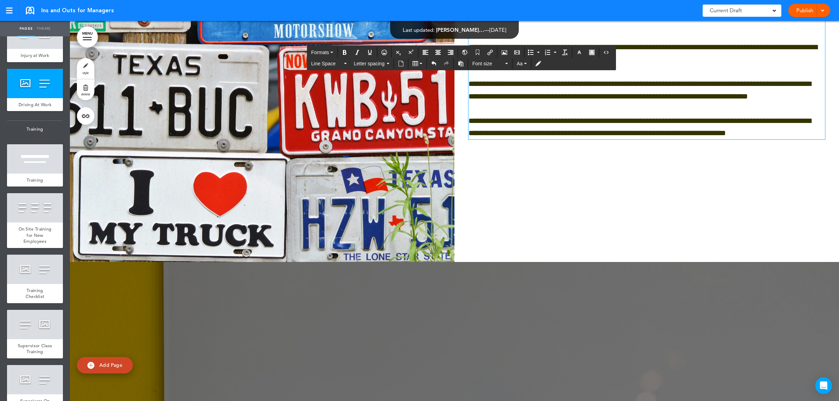
scroll to position [25704, 0]
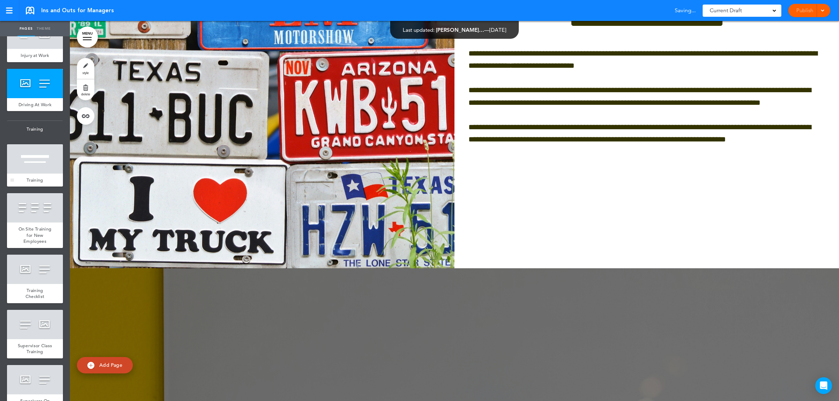
click at [27, 183] on span "Training" at bounding box center [35, 180] width 16 height 6
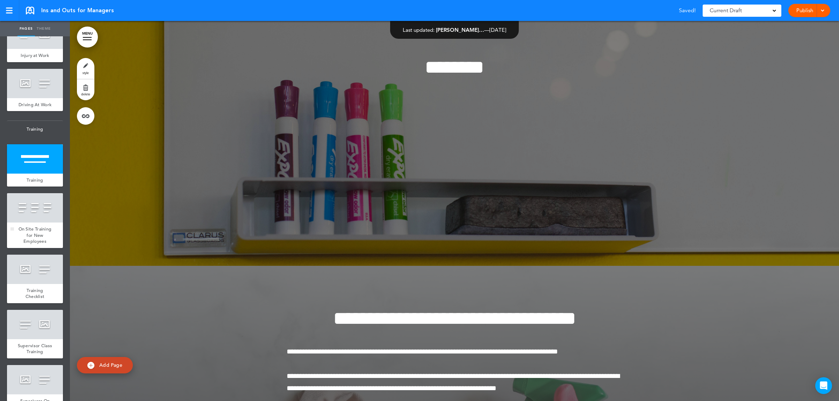
scroll to position [26091, 0]
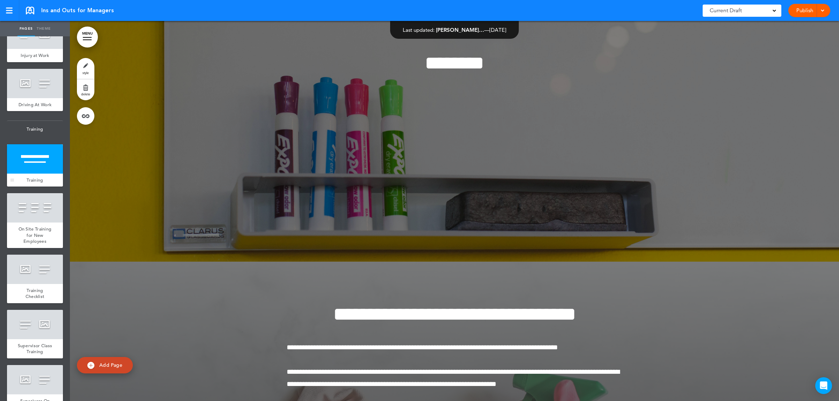
click at [23, 174] on div at bounding box center [35, 158] width 56 height 29
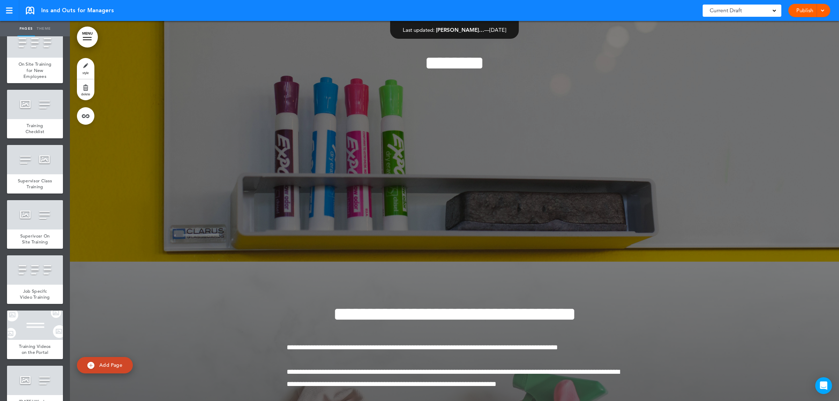
scroll to position [3365, 0]
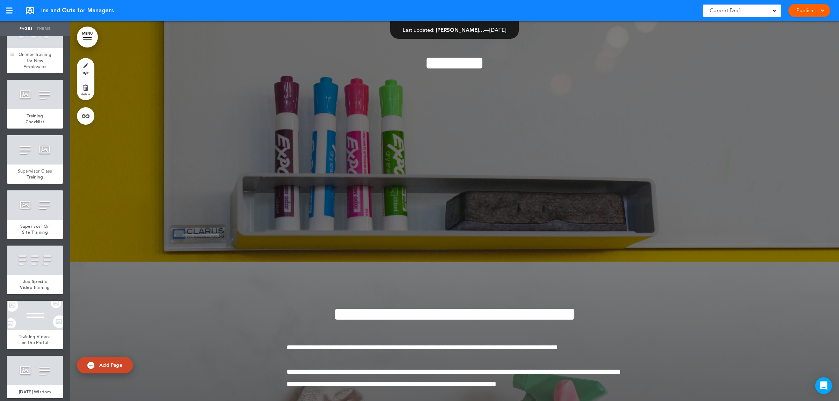
click at [41, 48] on div at bounding box center [35, 33] width 56 height 29
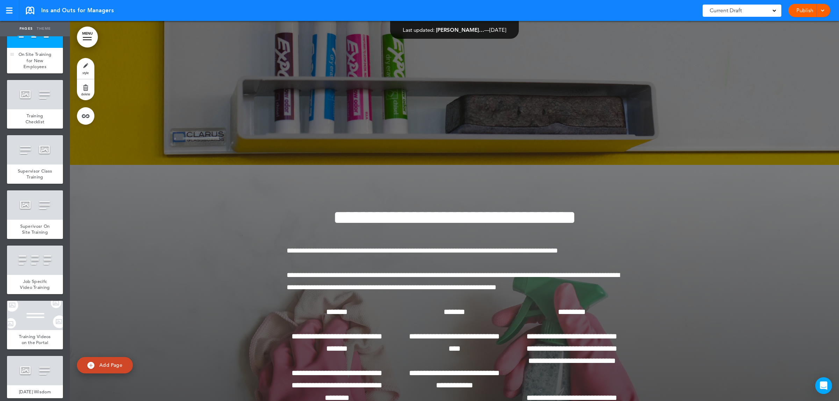
scroll to position [26471, 0]
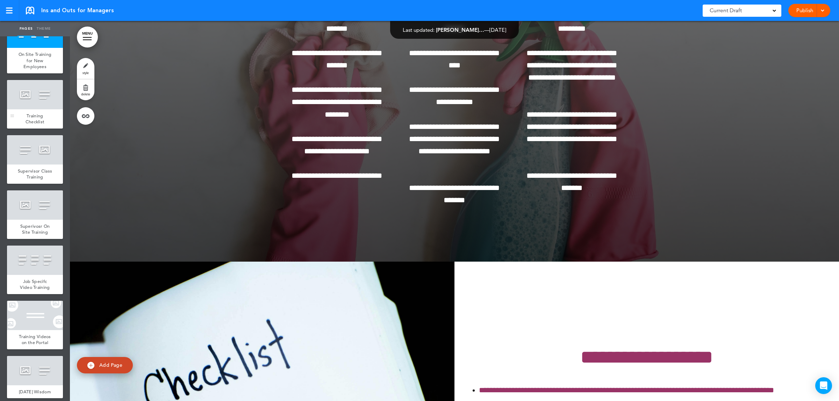
click at [36, 109] on div at bounding box center [35, 94] width 56 height 29
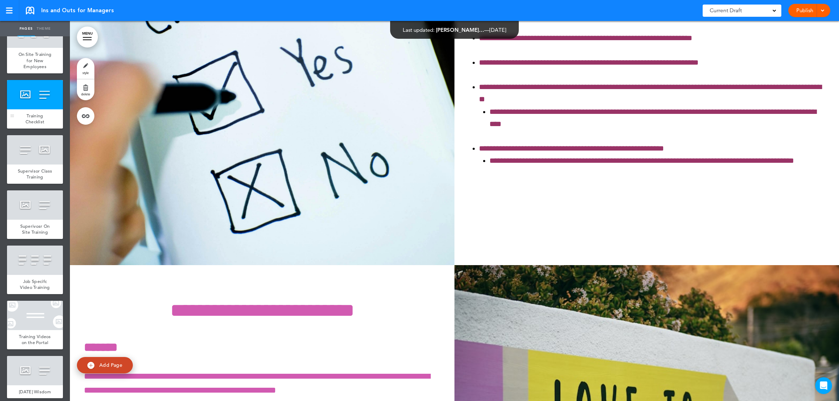
scroll to position [26852, 0]
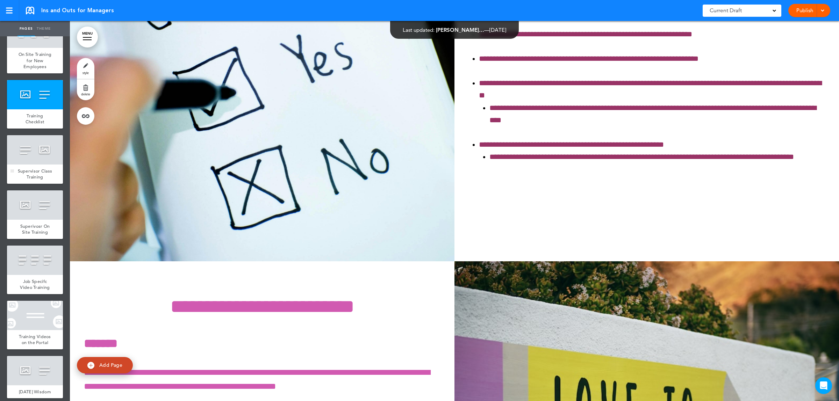
click at [23, 165] on div at bounding box center [35, 149] width 56 height 29
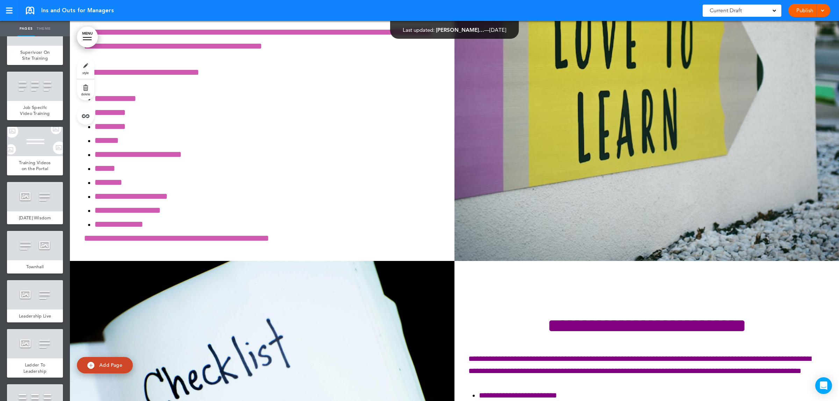
scroll to position [3539, 0]
click at [13, 64] on div at bounding box center [12, 40] width 10 height 49
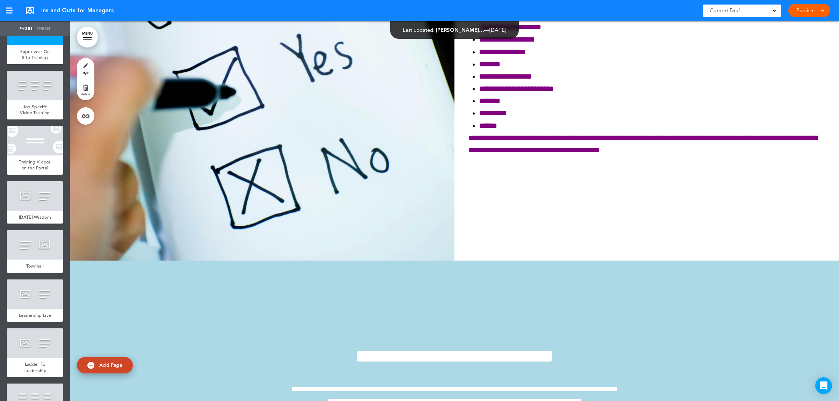
click at [15, 175] on div at bounding box center [12, 150] width 10 height 49
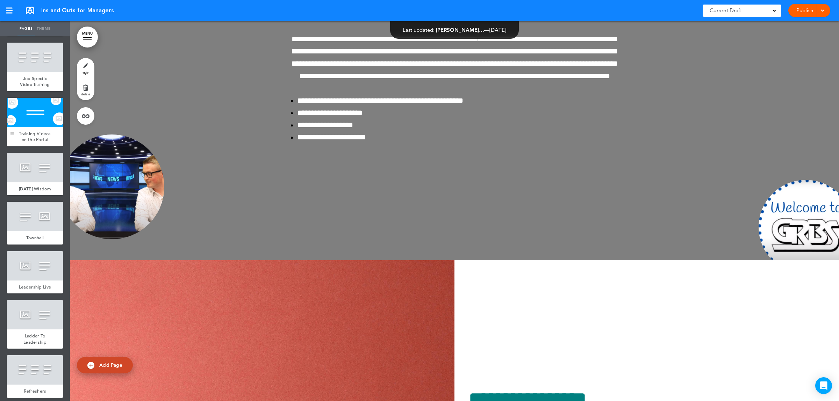
scroll to position [3583, 0]
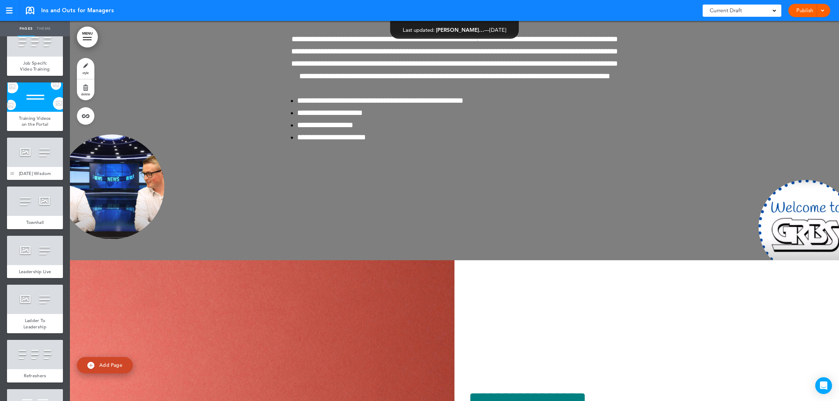
click at [17, 180] on div at bounding box center [12, 159] width 10 height 43
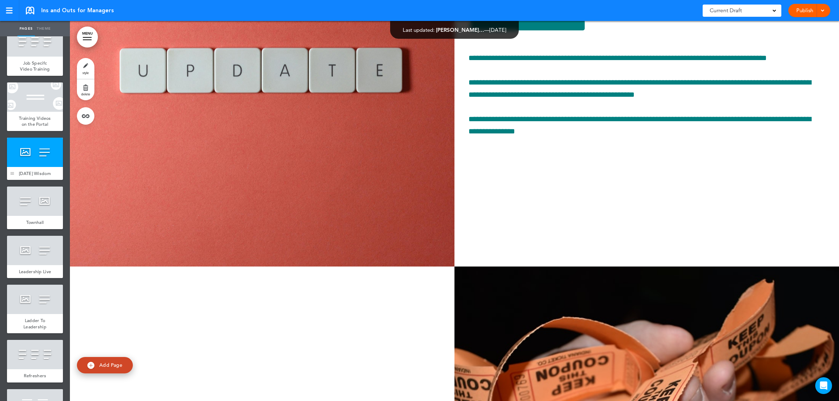
scroll to position [28755, 0]
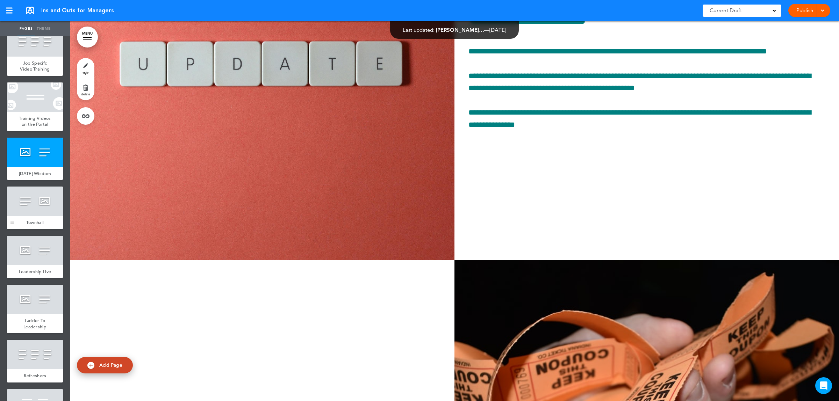
click at [30, 216] on div at bounding box center [35, 201] width 56 height 29
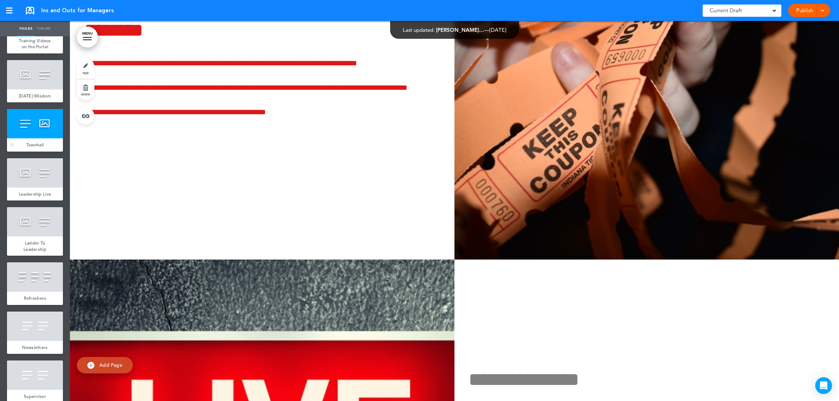
scroll to position [3671, 0]
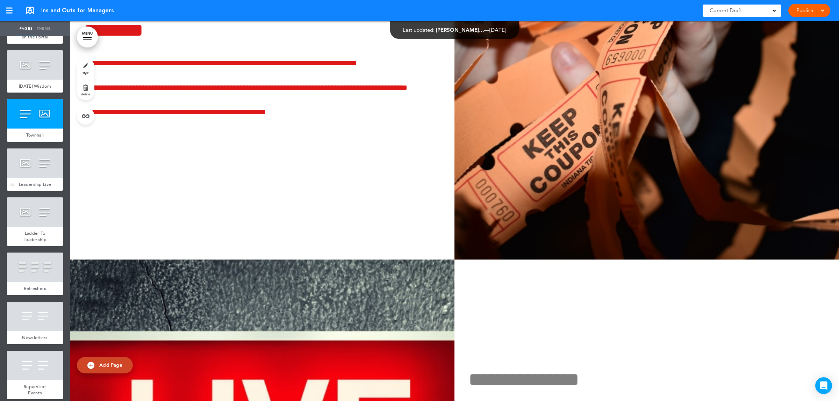
click at [30, 187] on span "Leadership Live" at bounding box center [35, 184] width 33 height 6
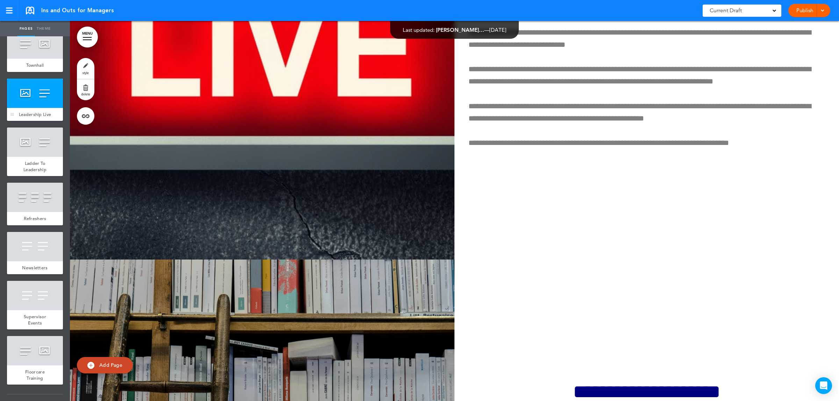
scroll to position [3758, 0]
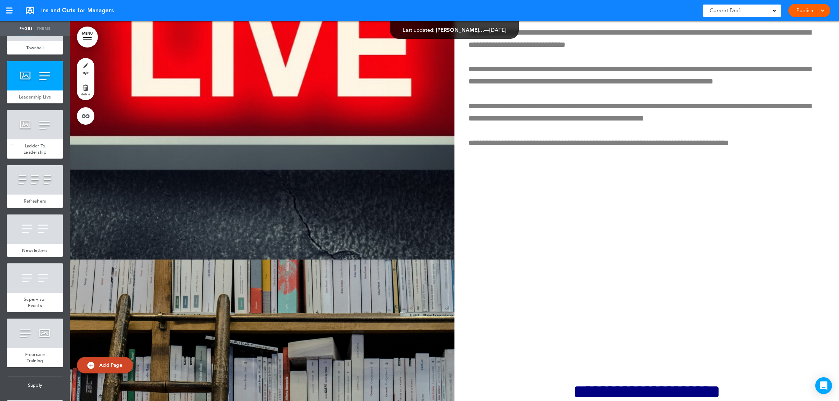
click at [34, 159] on div "Ladder To Leadership" at bounding box center [35, 148] width 56 height 19
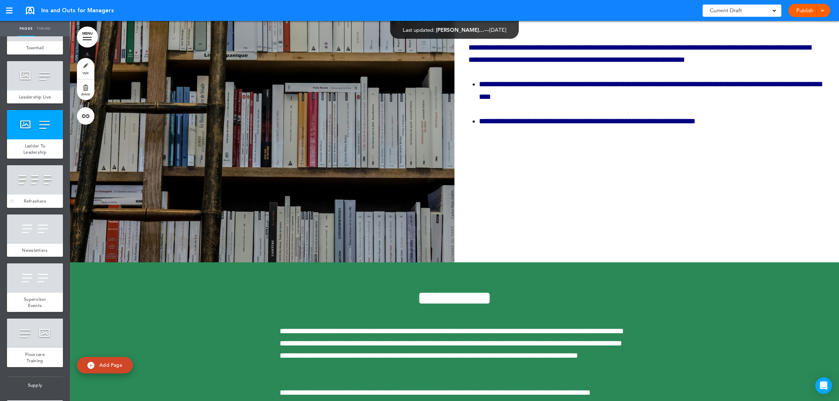
scroll to position [29897, 0]
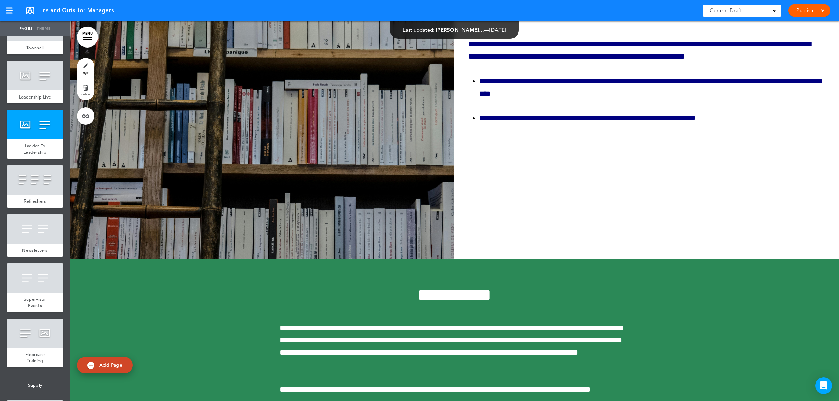
click at [27, 195] on div at bounding box center [35, 179] width 56 height 29
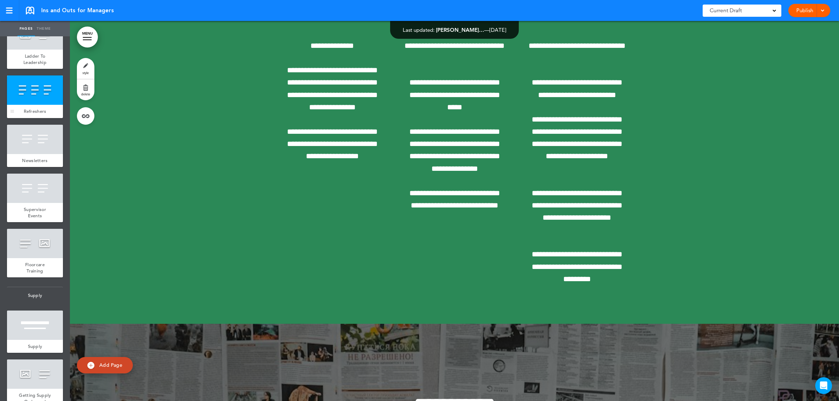
scroll to position [3889, 0]
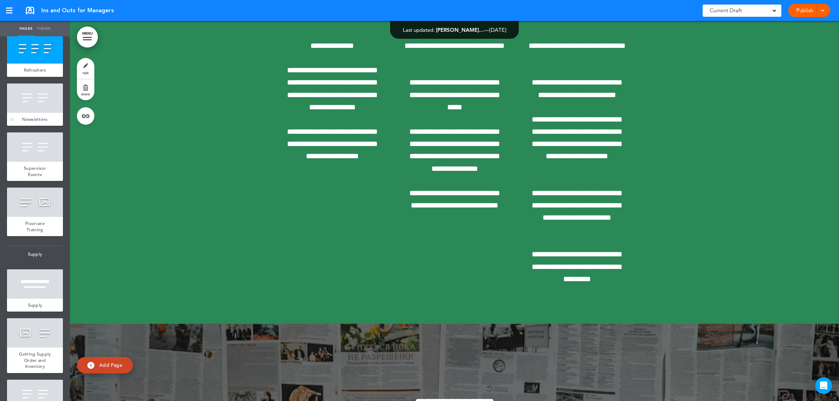
click at [28, 113] on div at bounding box center [35, 98] width 56 height 29
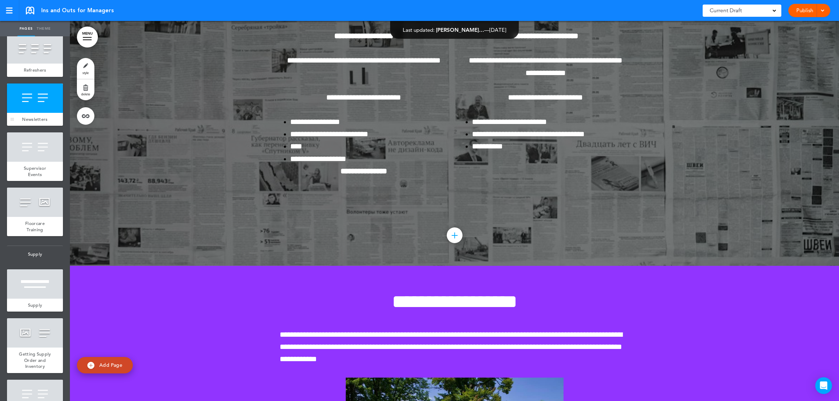
scroll to position [30723, 0]
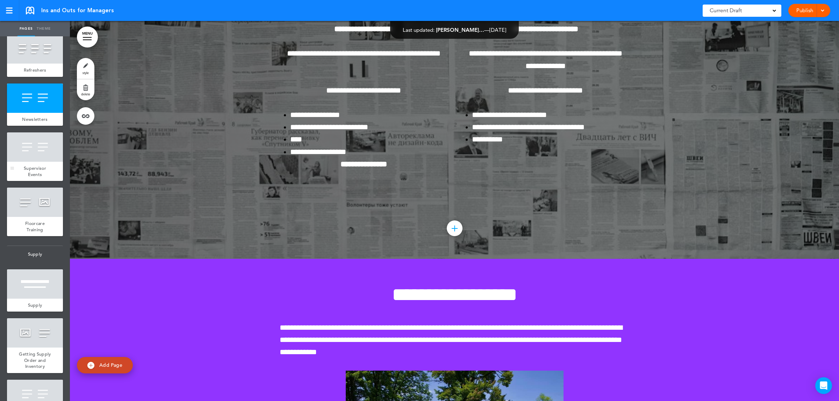
click at [32, 162] on div at bounding box center [35, 146] width 56 height 29
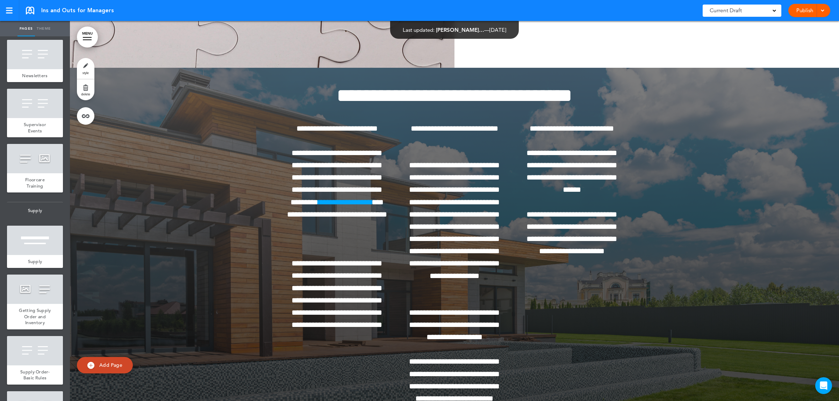
scroll to position [44829, 0]
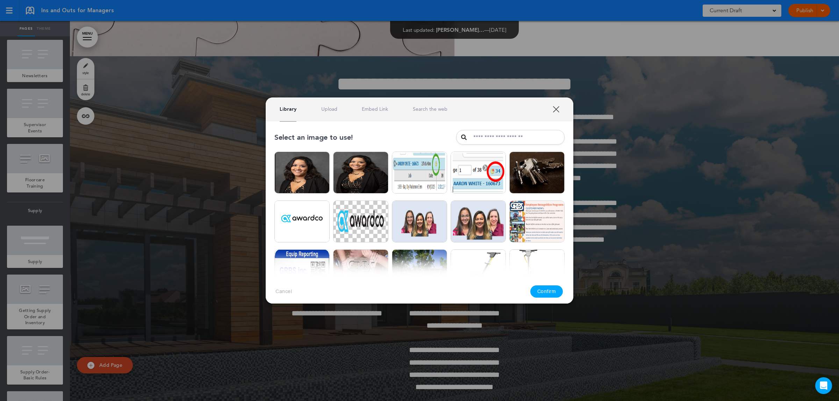
click at [553, 113] on div "Library Upload Embed Link Search the web" at bounding box center [420, 110] width 308 height 24
click at [559, 109] on link "XXX" at bounding box center [556, 109] width 7 height 7
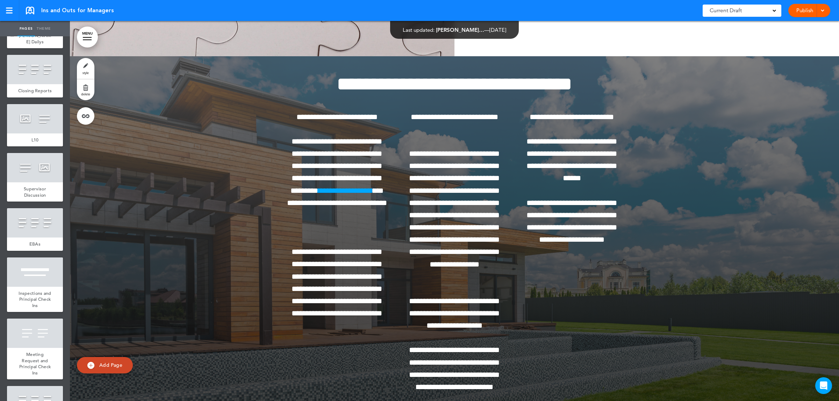
scroll to position [5987, 0]
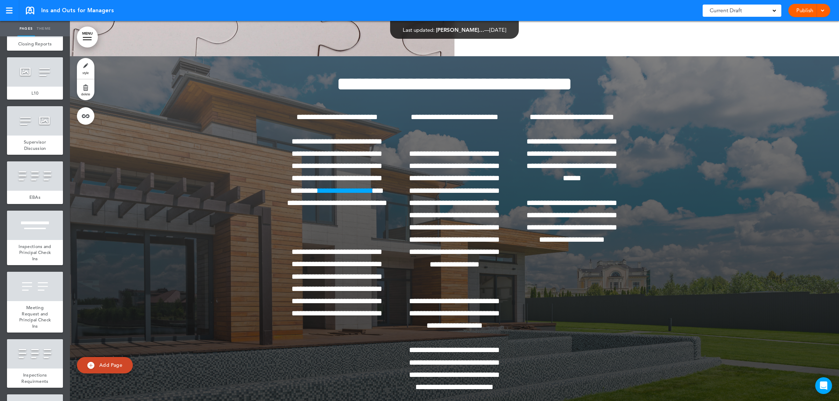
click at [41, 7] on span "add page" at bounding box center [35, 4] width 26 height 5
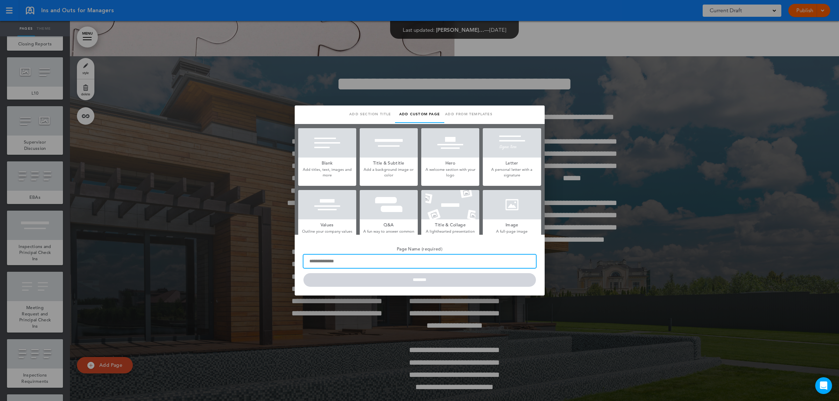
click at [315, 260] on input "Page Name (required)" at bounding box center [419, 261] width 232 height 13
type input "**********"
click at [484, 248] on h5 "Page Name (required)" at bounding box center [419, 249] width 232 height 10
click at [484, 255] on input "**********" at bounding box center [419, 261] width 232 height 13
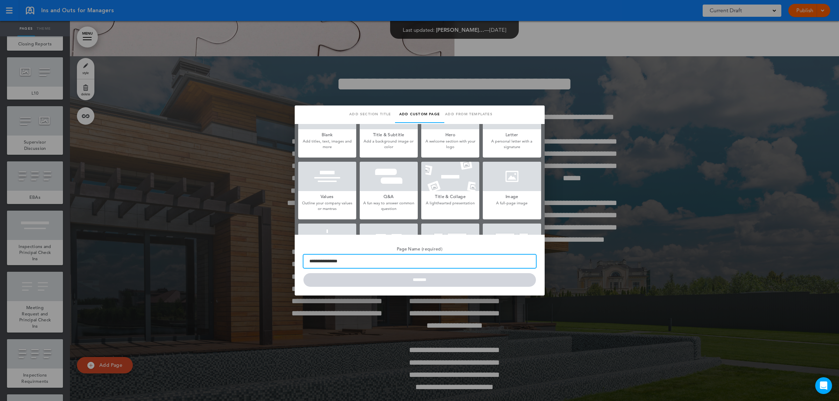
scroll to position [44, 0]
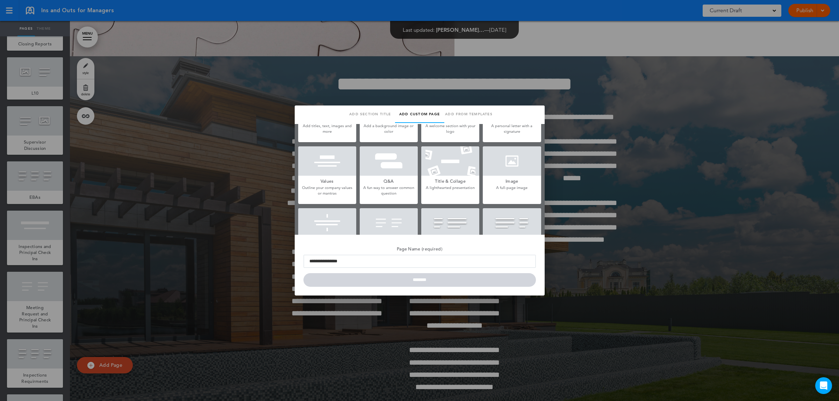
click at [490, 178] on h5 "Image" at bounding box center [512, 181] width 58 height 10
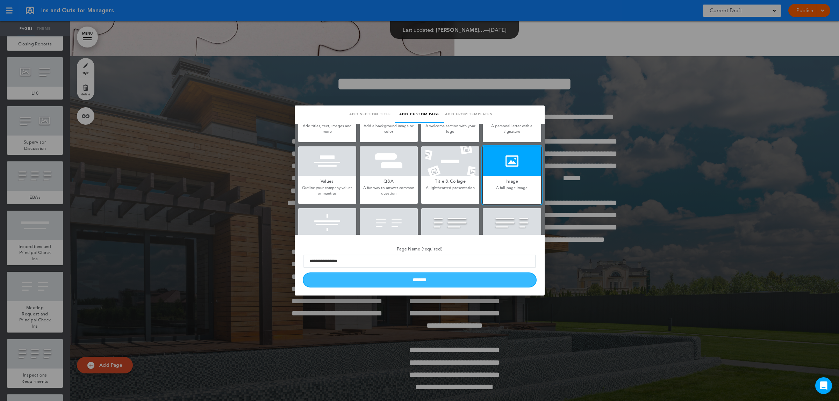
click at [373, 280] on input "********" at bounding box center [419, 280] width 232 height 14
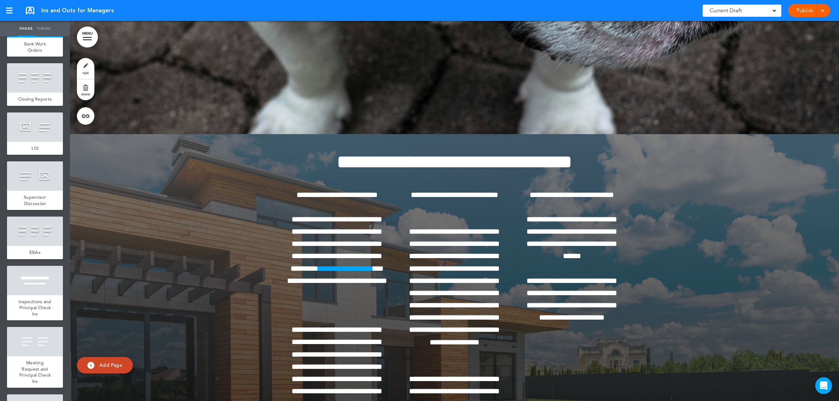
scroll to position [45092, 0]
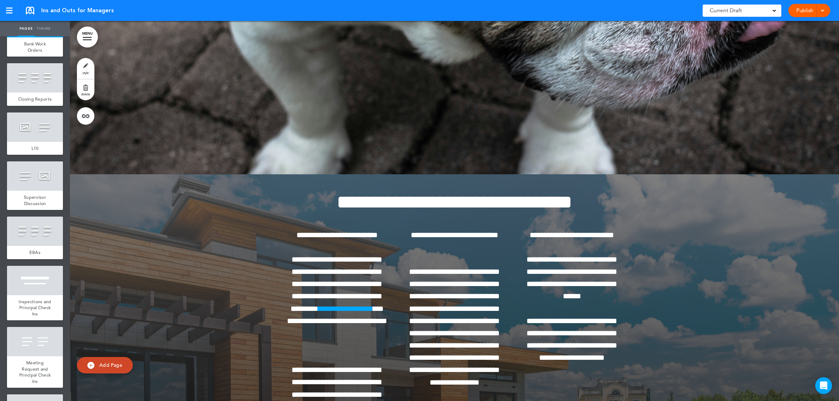
drag, startPoint x: 265, startPoint y: 247, endPoint x: 199, endPoint y: 221, distance: 70.6
click at [46, 26] on link "Theme" at bounding box center [43, 28] width 17 height 15
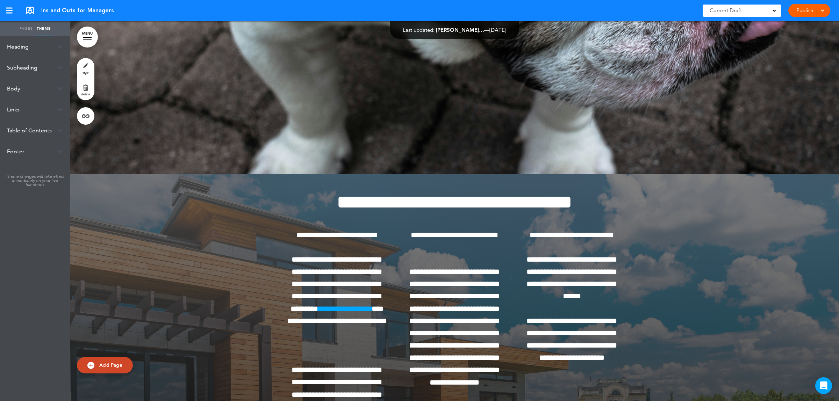
click at [19, 24] on link "Pages" at bounding box center [25, 28] width 17 height 15
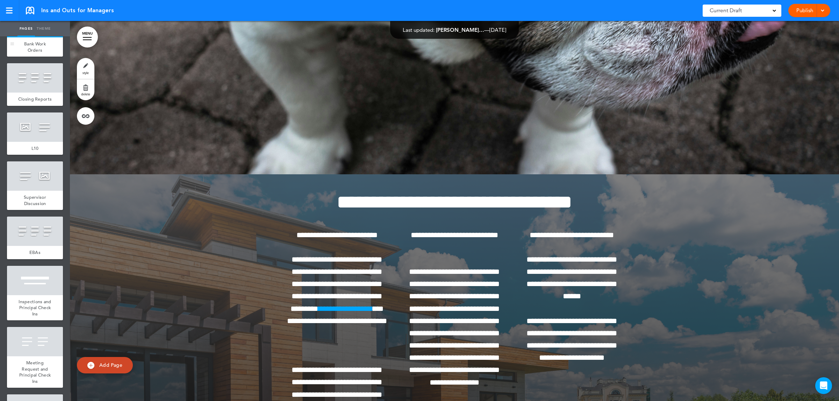
click at [39, 37] on div at bounding box center [35, 22] width 56 height 29
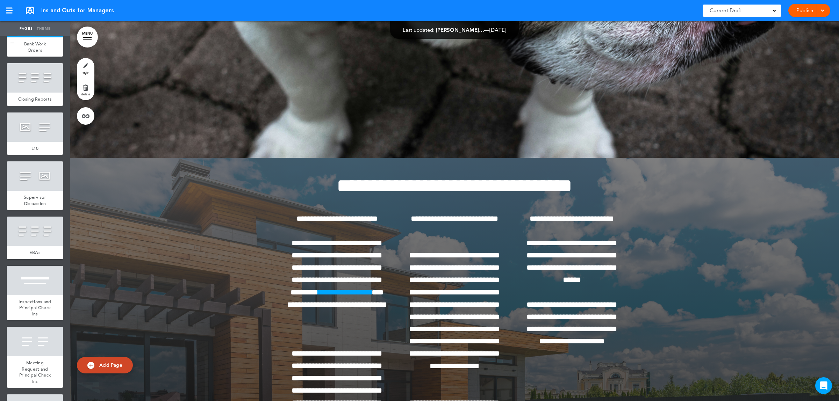
scroll to position [45108, 0]
click at [43, 57] on div "Bank Work Orders" at bounding box center [35, 46] width 56 height 19
click at [12, 43] on div at bounding box center [11, 43] width 3 height 0
click at [85, 67] on link "style" at bounding box center [85, 68] width 17 height 21
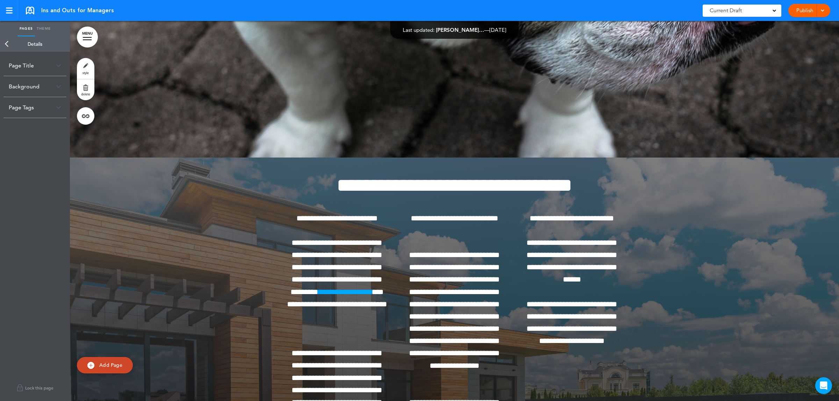
click at [50, 86] on div "Background" at bounding box center [34, 86] width 63 height 21
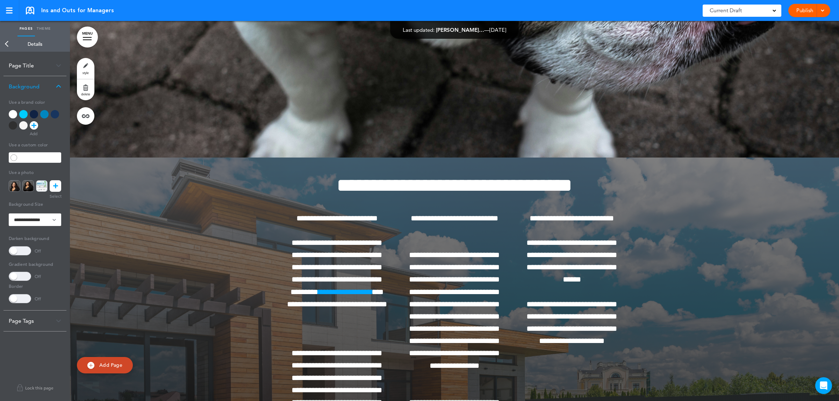
click at [55, 184] on icon at bounding box center [55, 186] width 5 height 12
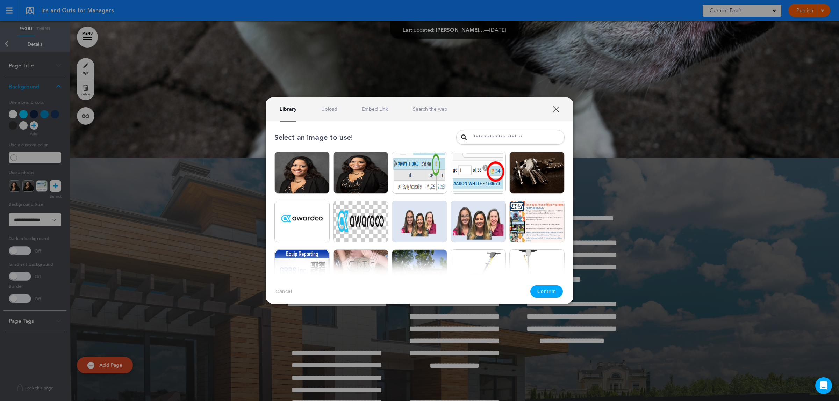
click at [330, 110] on link "Upload" at bounding box center [329, 109] width 16 height 7
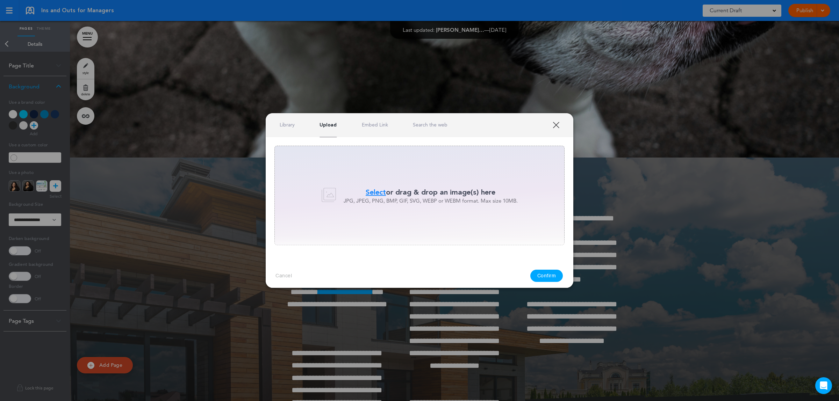
click at [367, 191] on span "Select" at bounding box center [376, 192] width 20 height 10
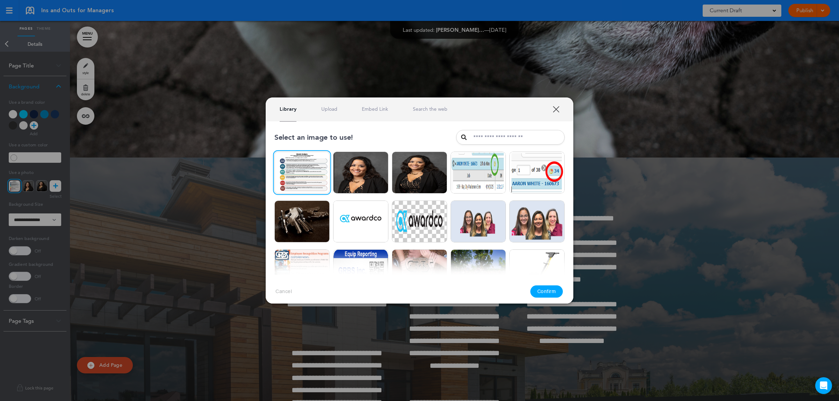
click at [535, 289] on button "Confirm" at bounding box center [546, 292] width 33 height 12
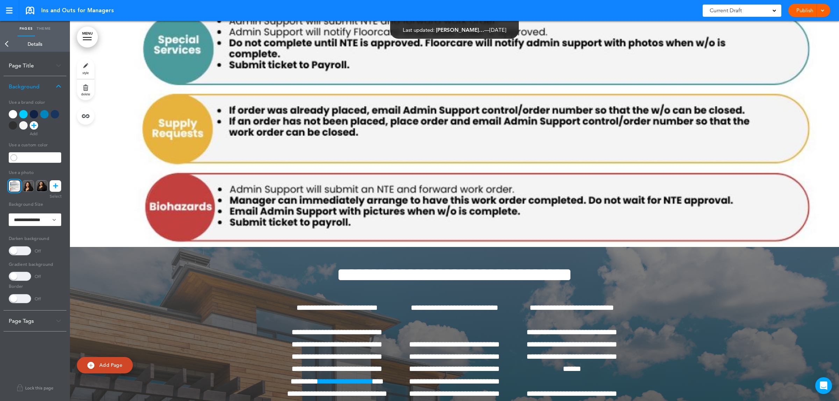
scroll to position [45021, 0]
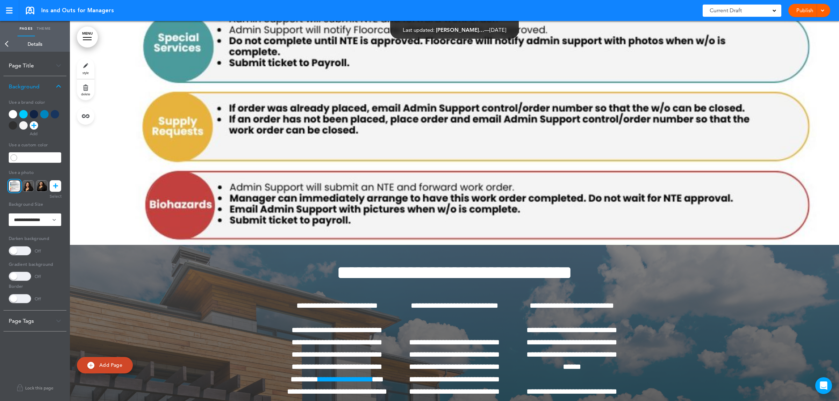
click at [245, 207] on div at bounding box center [454, 55] width 769 height 380
drag, startPoint x: 246, startPoint y: 200, endPoint x: 559, endPoint y: 226, distance: 314.7
click at [559, 226] on div at bounding box center [454, 55] width 769 height 380
click at [228, 214] on div at bounding box center [454, 55] width 769 height 380
click at [53, 182] on icon at bounding box center [55, 186] width 5 height 12
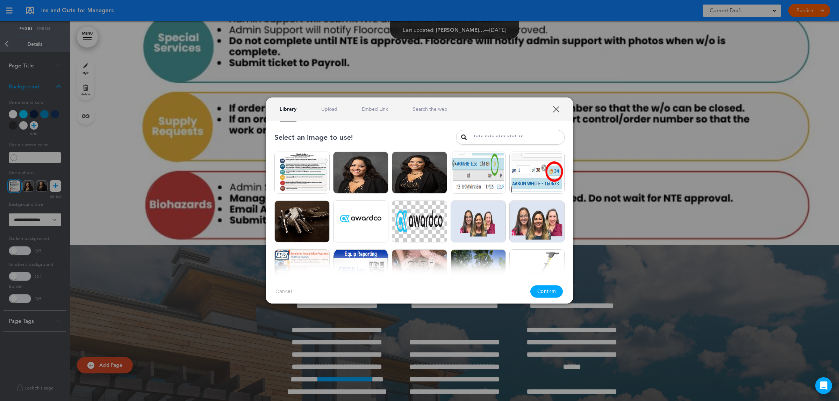
click at [332, 106] on link "Upload" at bounding box center [329, 109] width 16 height 7
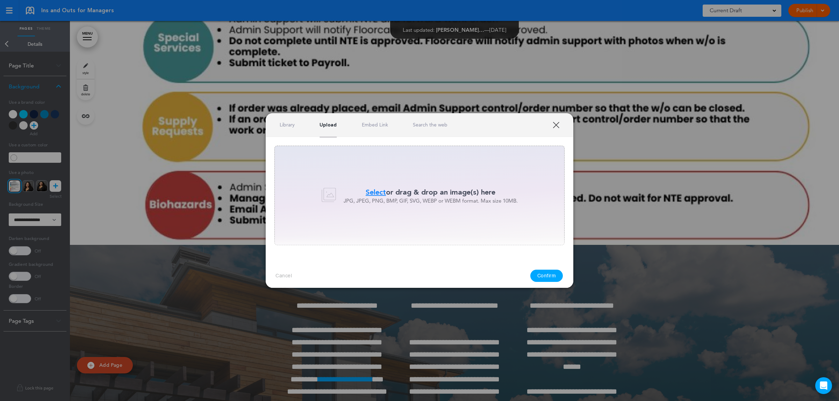
click at [370, 192] on span "Select" at bounding box center [376, 192] width 20 height 10
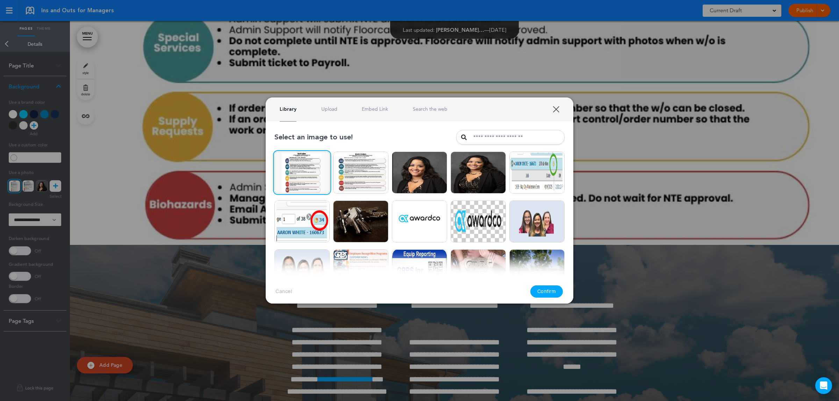
click at [538, 288] on button "Confirm" at bounding box center [546, 292] width 33 height 12
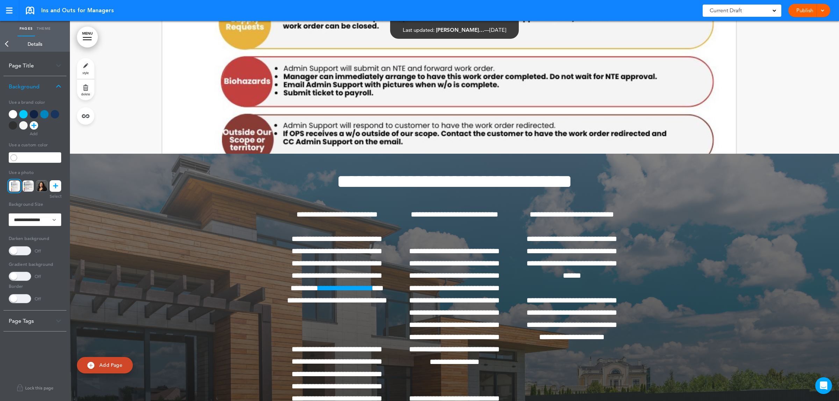
scroll to position [45065, 0]
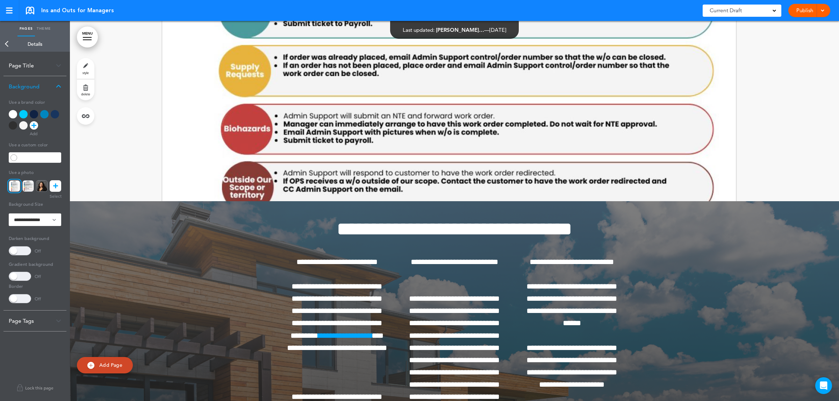
click at [184, 179] on div at bounding box center [454, 11] width 769 height 380
click at [55, 188] on icon at bounding box center [55, 186] width 5 height 12
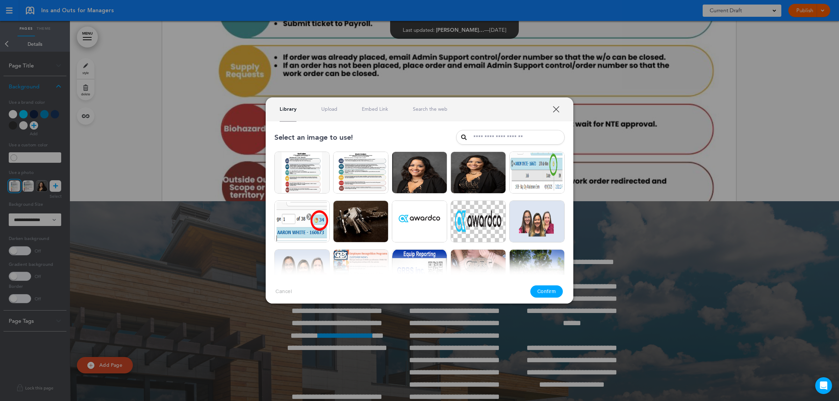
click at [333, 108] on link "Upload" at bounding box center [329, 109] width 16 height 7
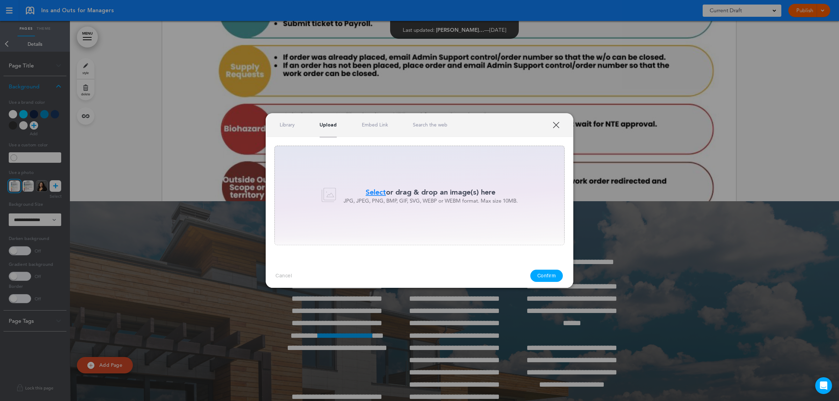
click at [369, 193] on span "Select" at bounding box center [376, 192] width 20 height 10
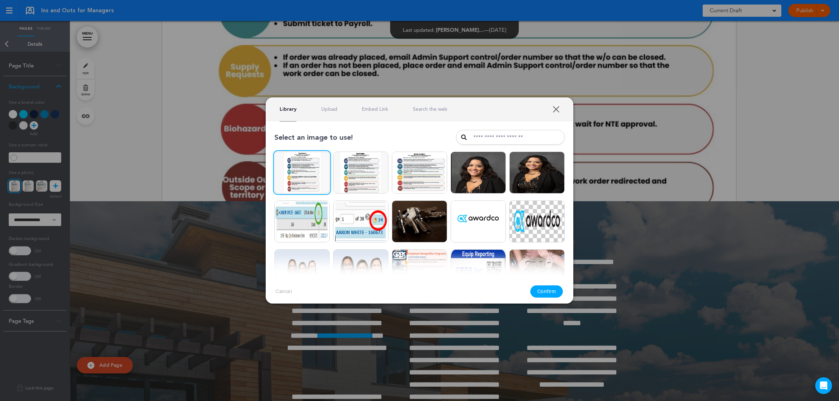
click at [555, 291] on button "Confirm" at bounding box center [546, 292] width 33 height 12
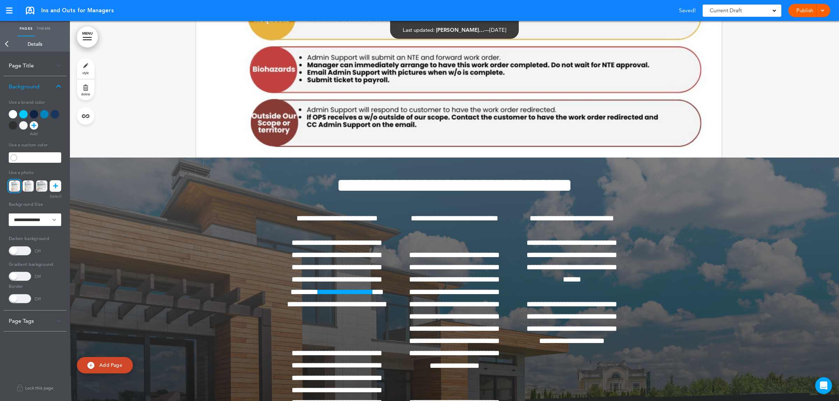
scroll to position [44934, 0]
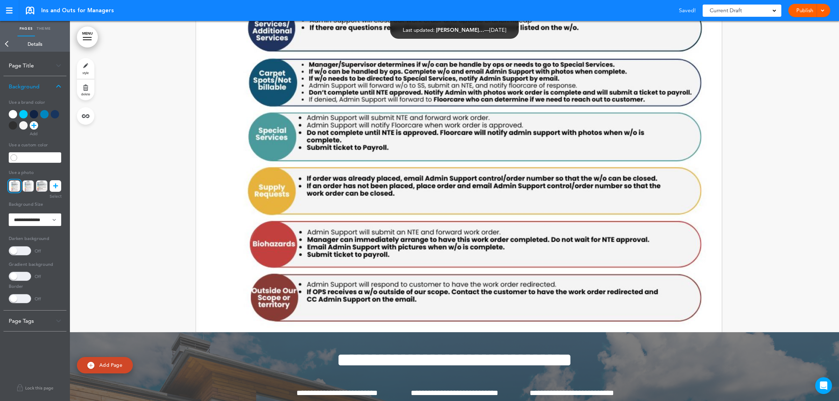
click at [794, 8] on link "Publish" at bounding box center [805, 10] width 22 height 13
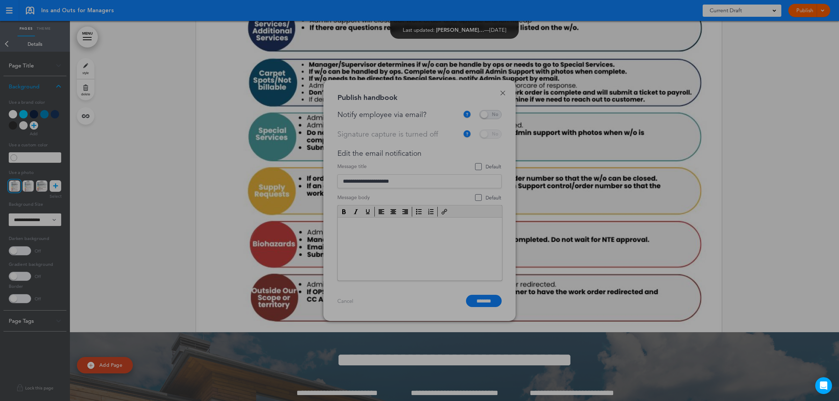
scroll to position [0, 0]
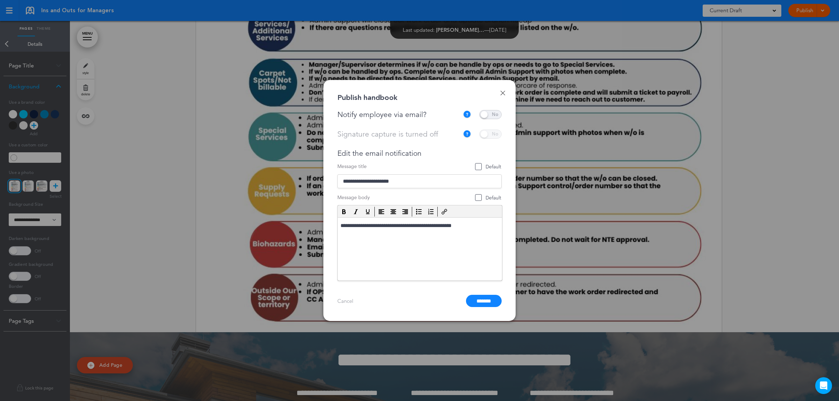
click at [493, 114] on span at bounding box center [490, 114] width 22 height 9
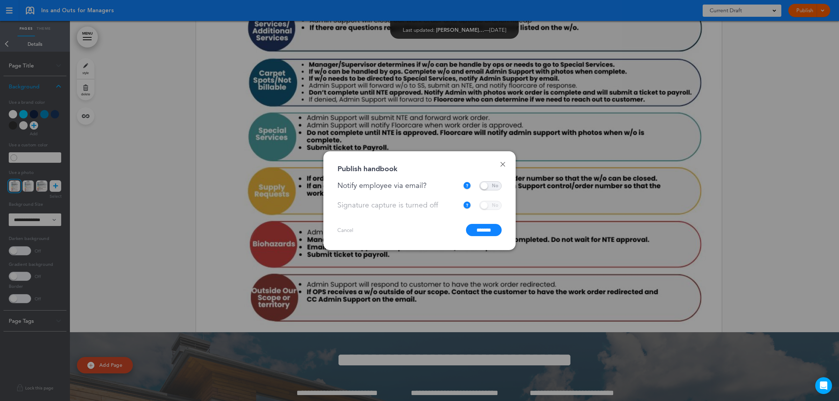
click at [482, 228] on input "*******" at bounding box center [484, 230] width 36 height 12
